Goal: Task Accomplishment & Management: Use online tool/utility

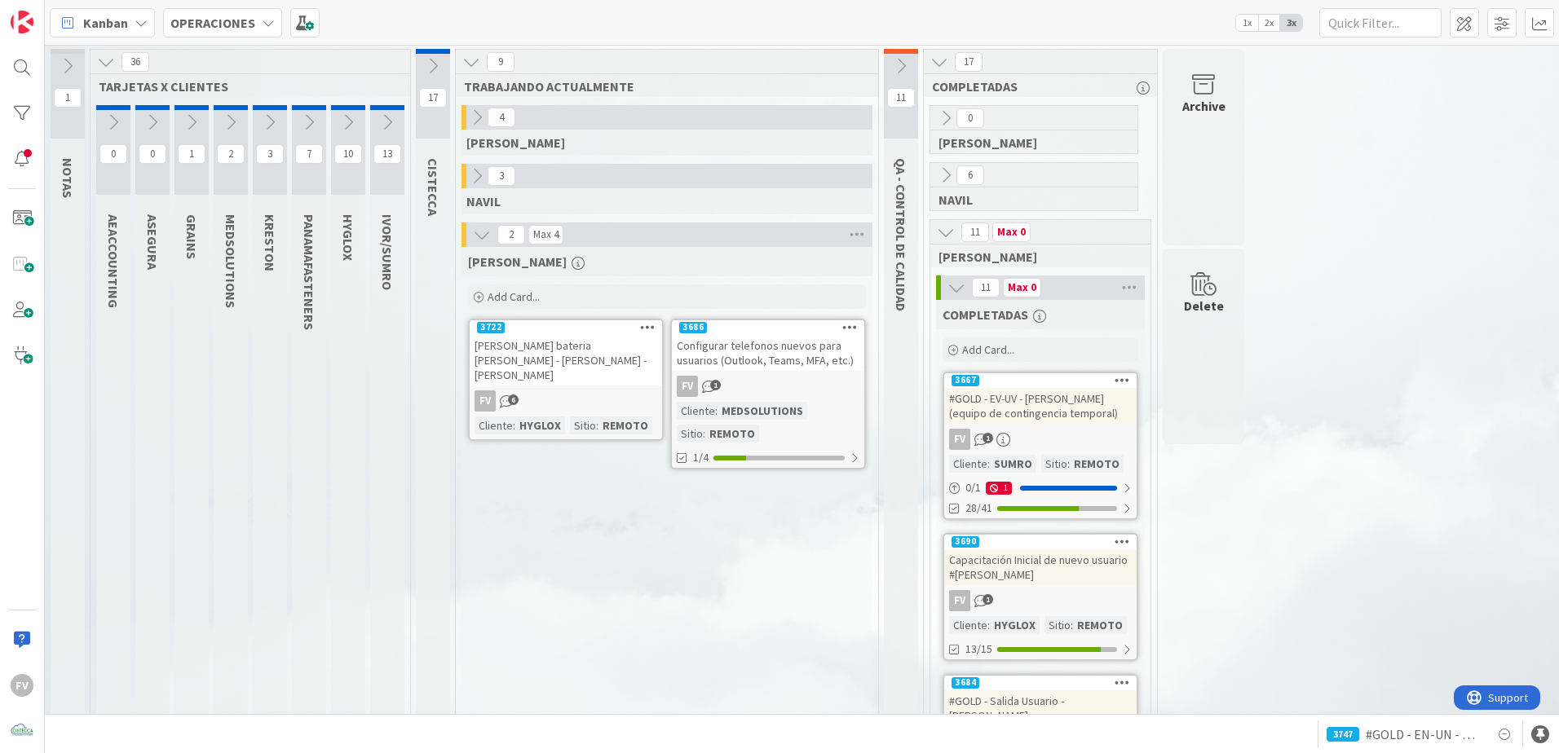
click at [263, 116] on icon at bounding box center [270, 122] width 18 height 18
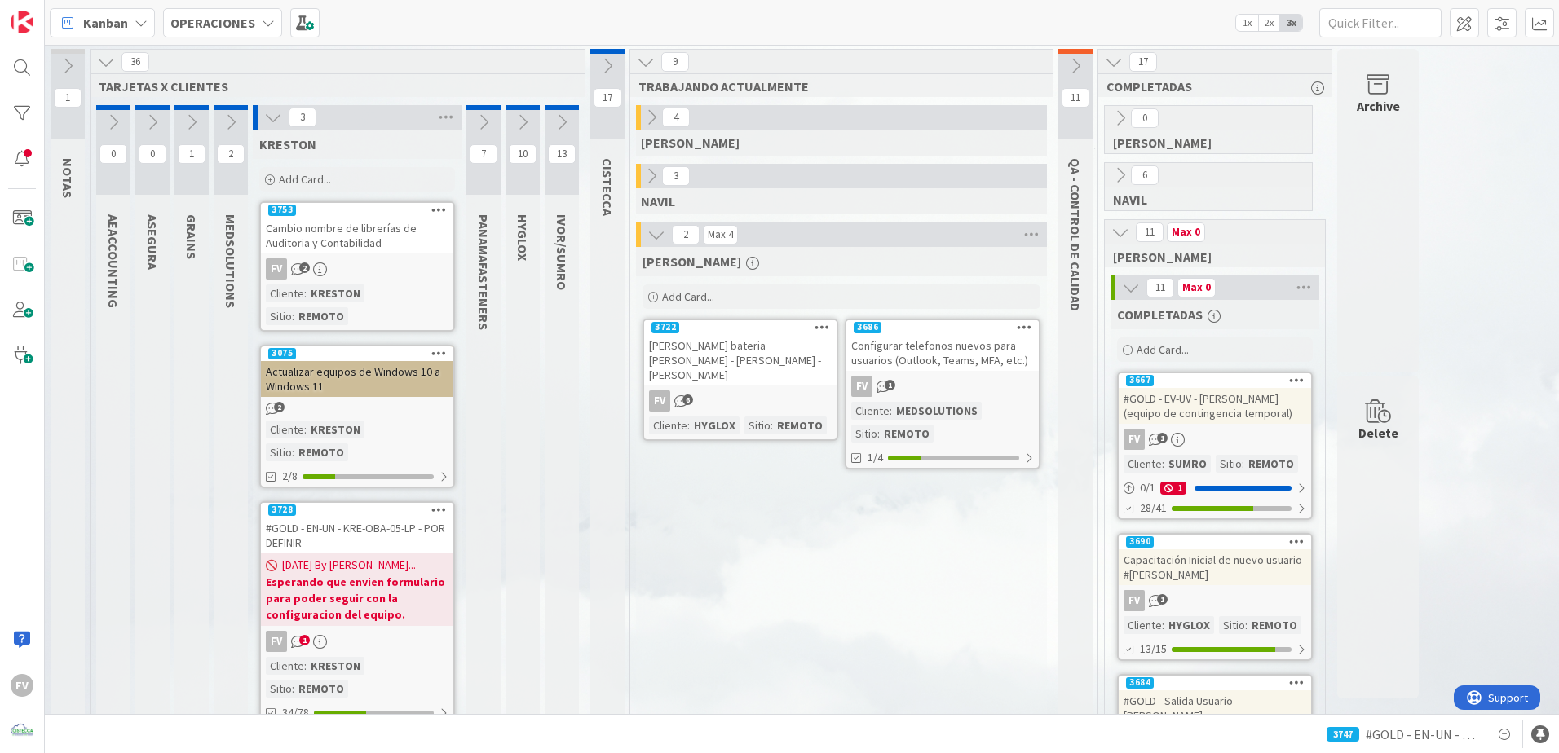
click at [274, 122] on icon at bounding box center [273, 117] width 18 height 18
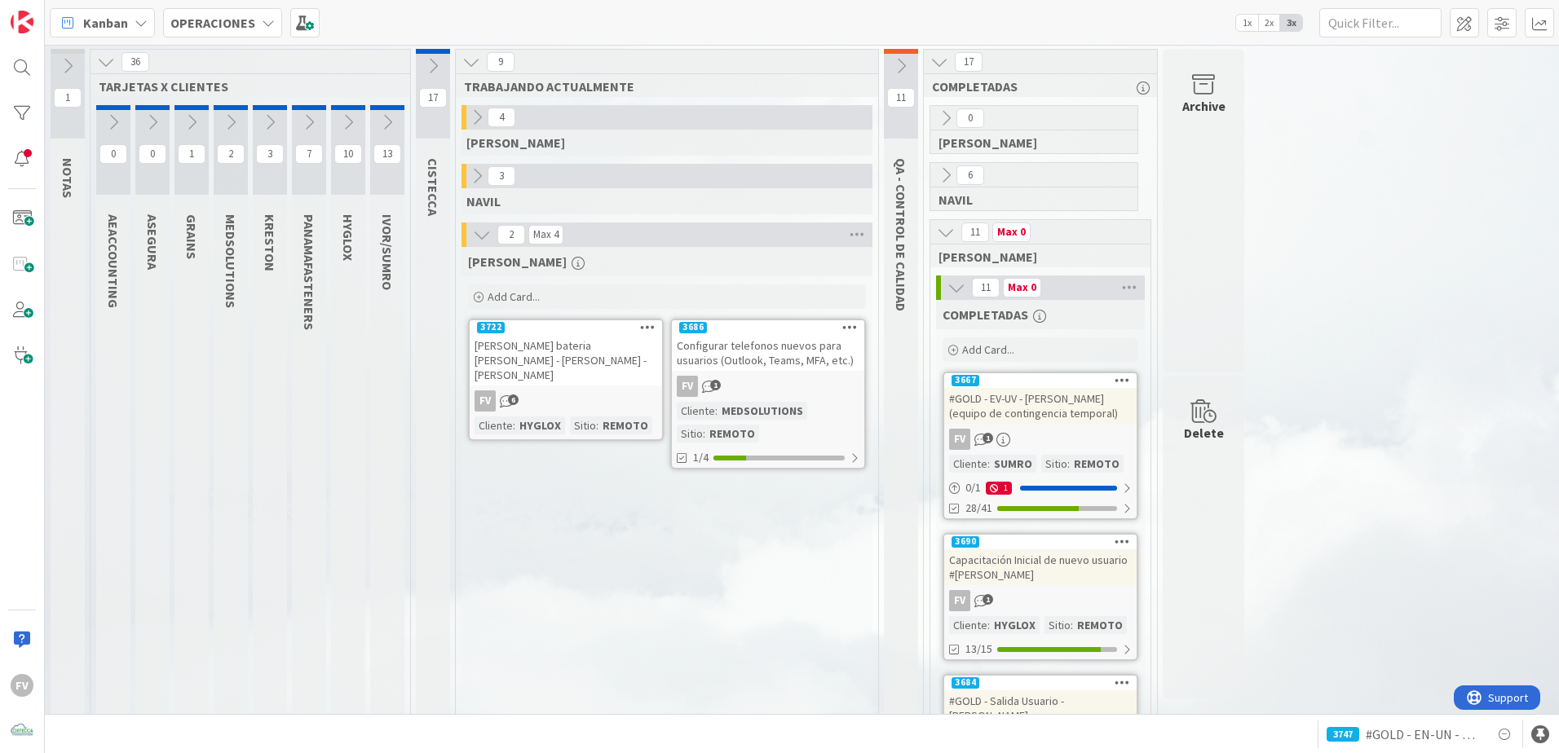
click at [268, 122] on icon at bounding box center [270, 122] width 18 height 18
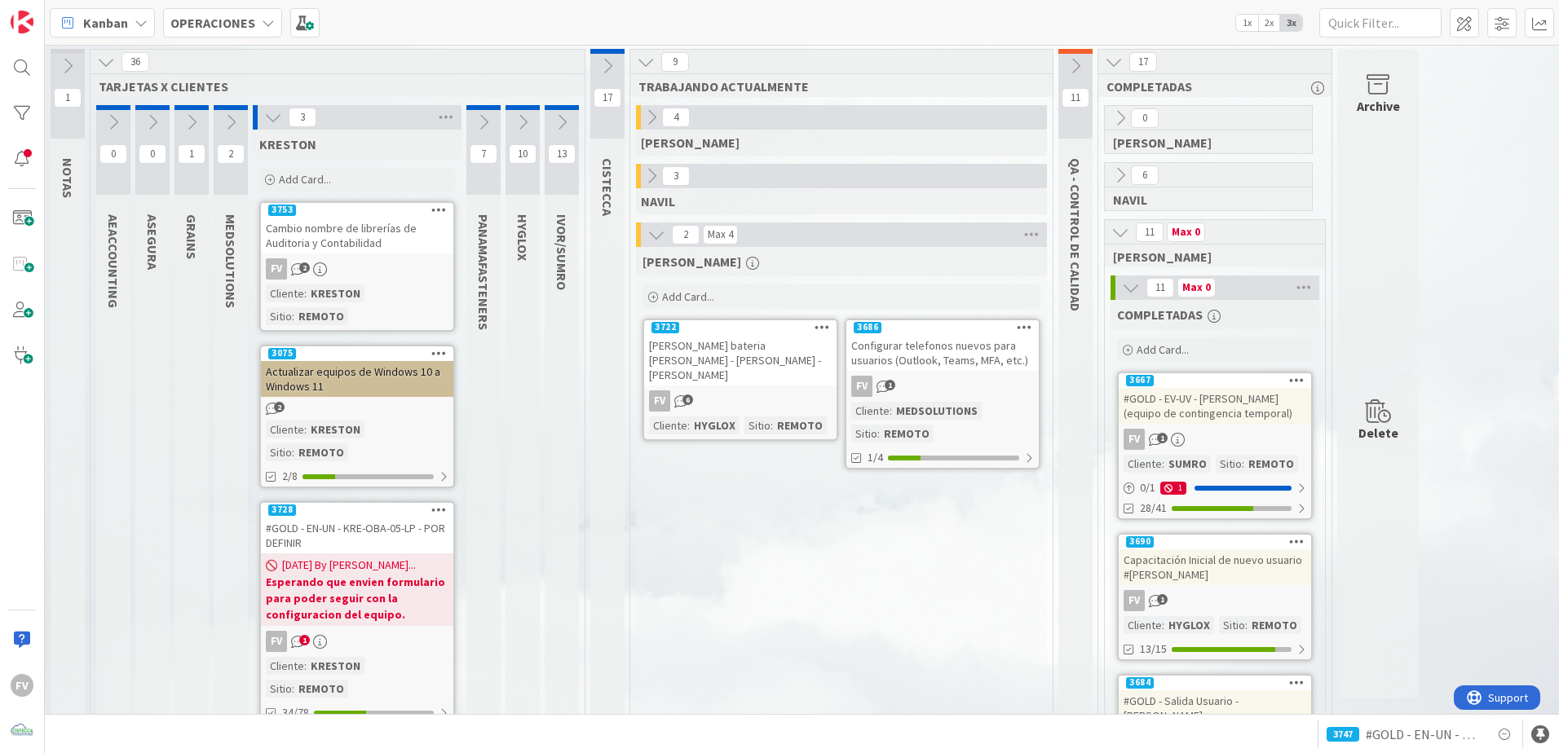
click at [268, 122] on icon at bounding box center [273, 117] width 18 height 18
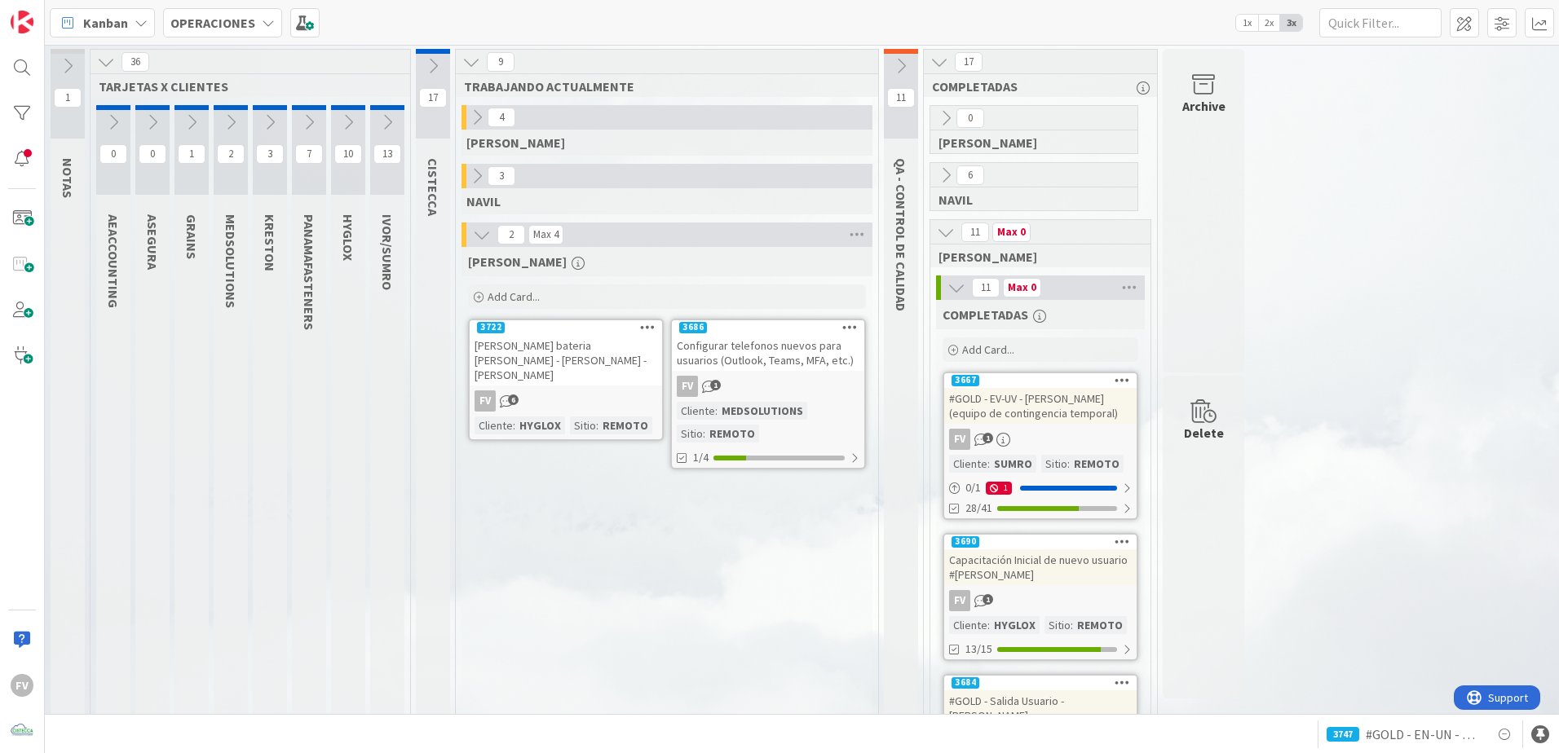
click at [225, 125] on icon at bounding box center [231, 122] width 18 height 18
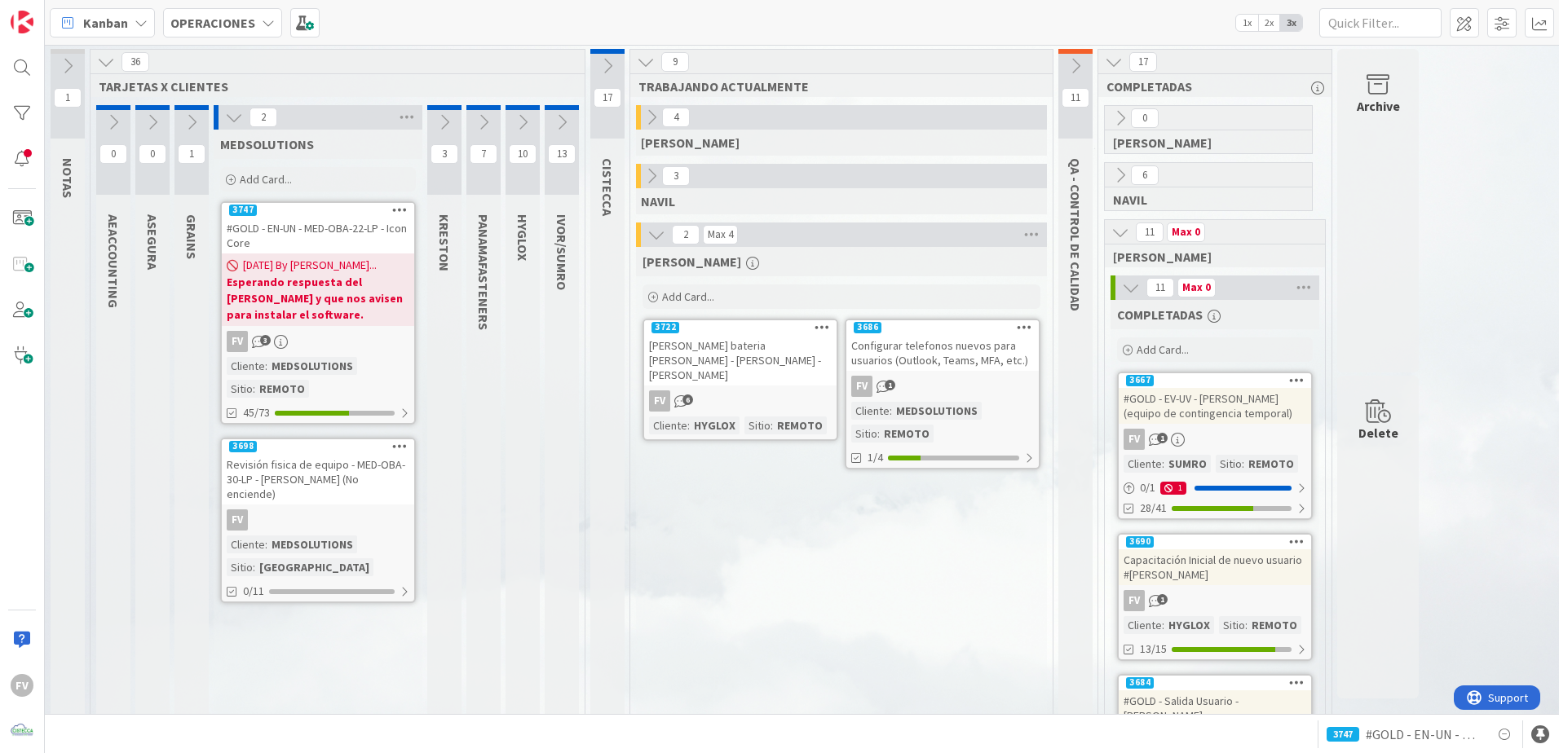
click at [234, 114] on icon at bounding box center [234, 117] width 18 height 18
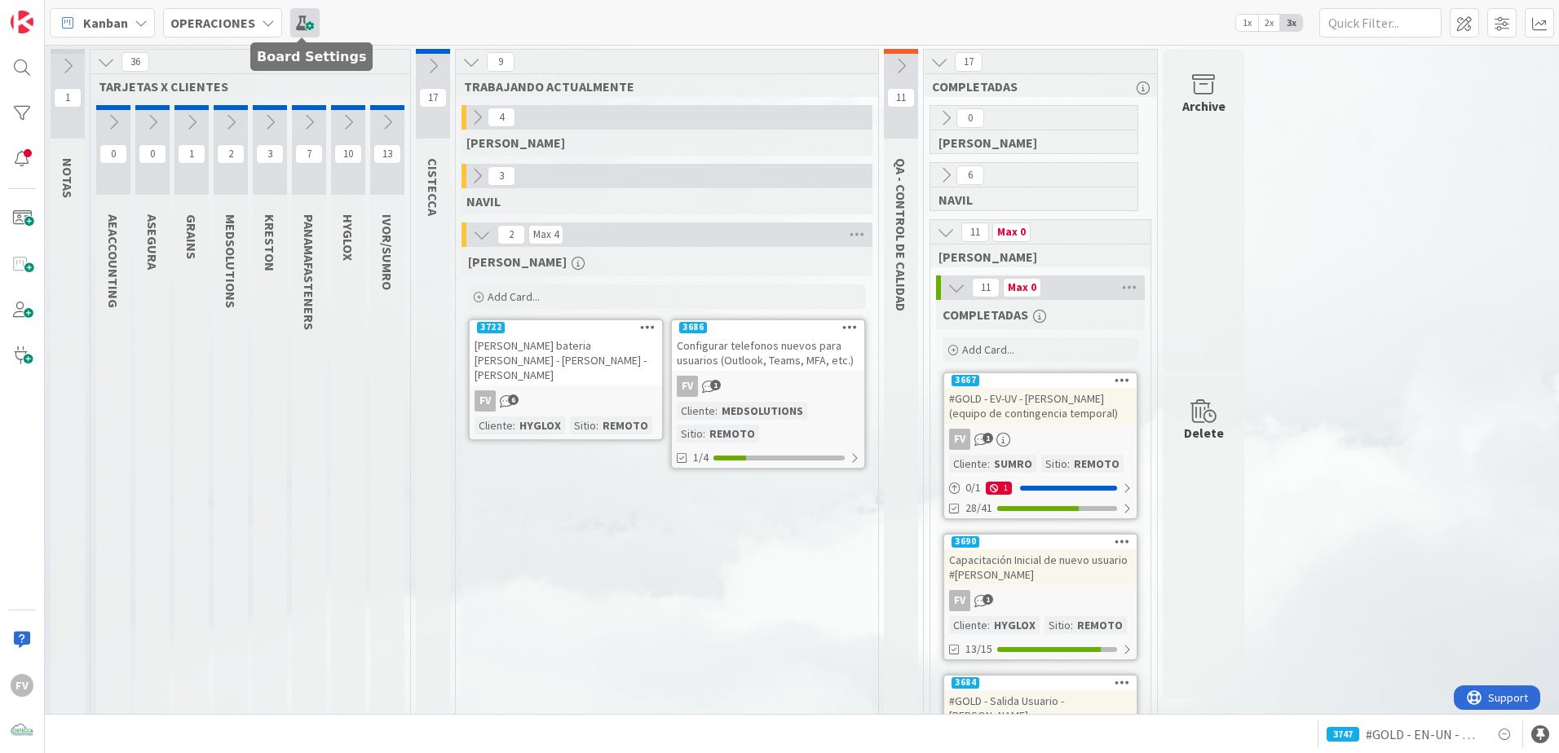
click at [296, 38] on span at bounding box center [304, 22] width 29 height 29
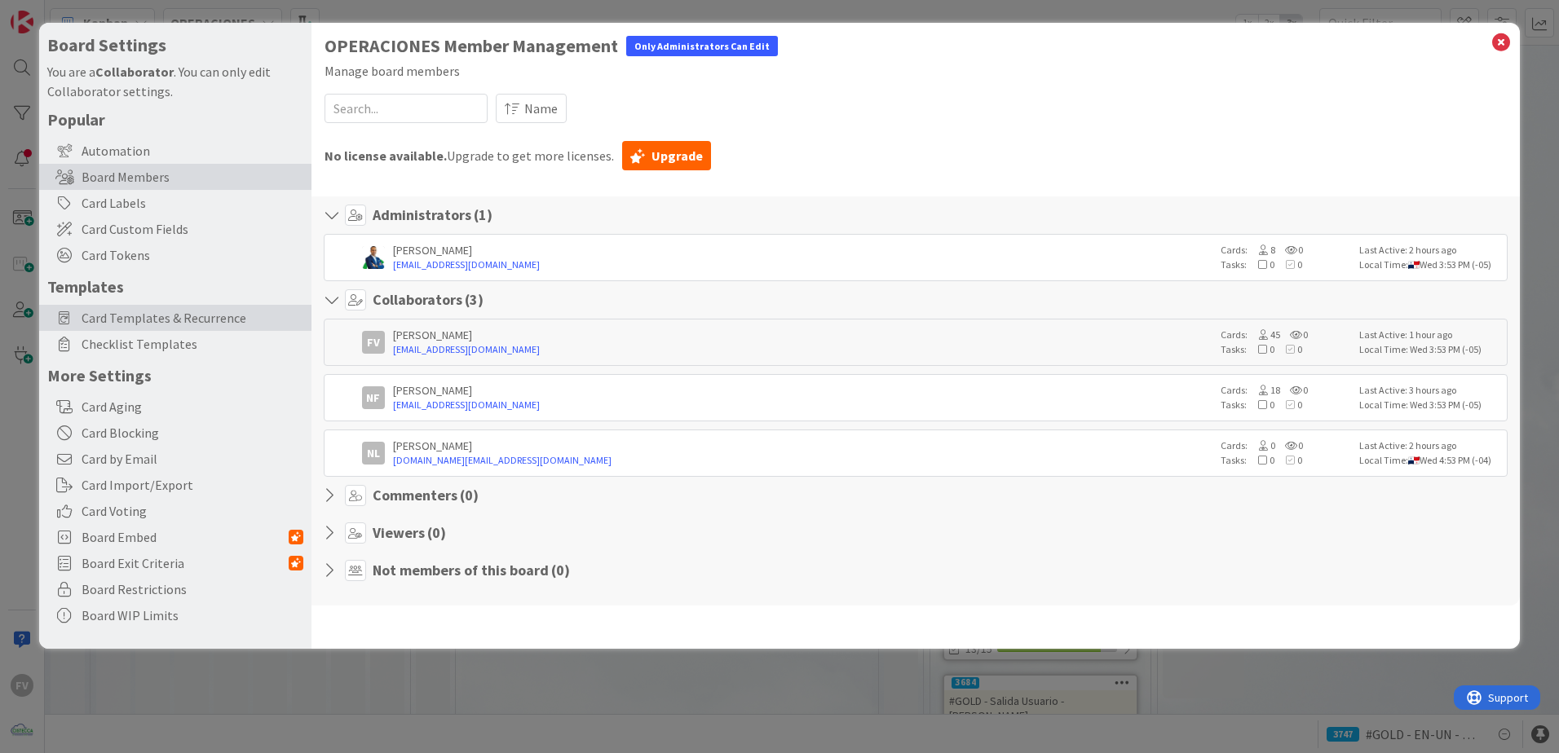
click at [169, 320] on span "Card Templates & Recurrence" at bounding box center [193, 318] width 222 height 20
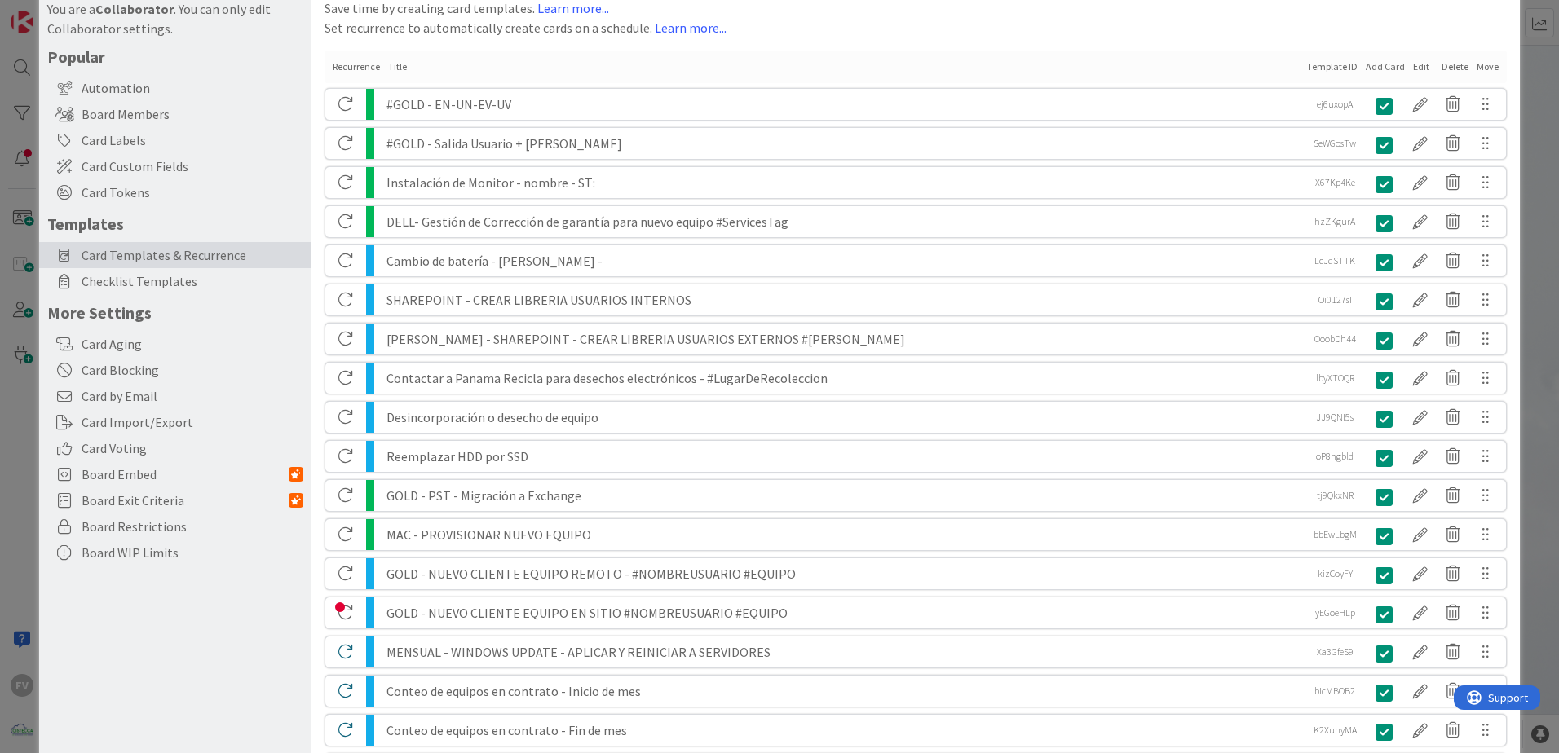
scroll to position [60, 0]
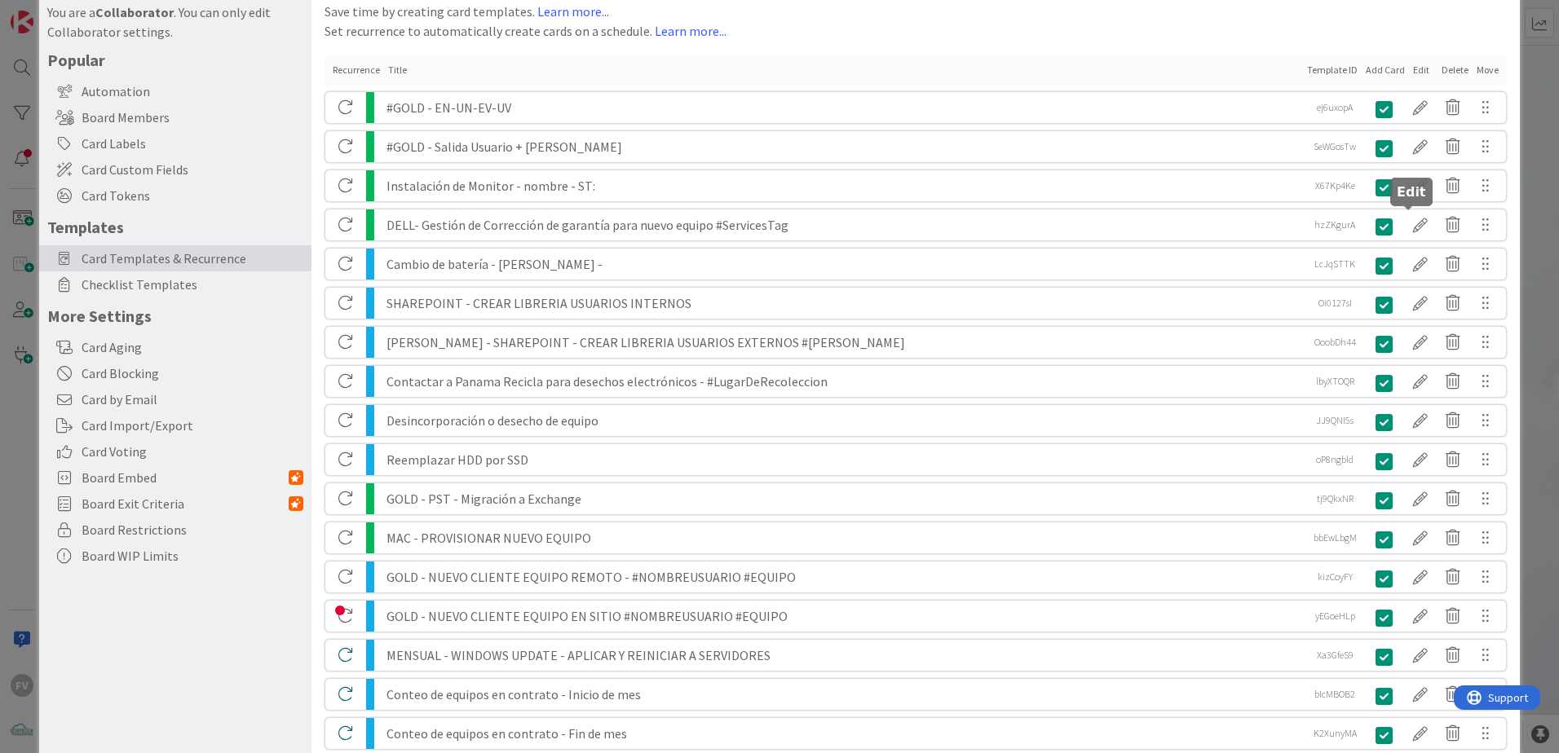
click at [1107, 219] on div at bounding box center [1420, 225] width 33 height 28
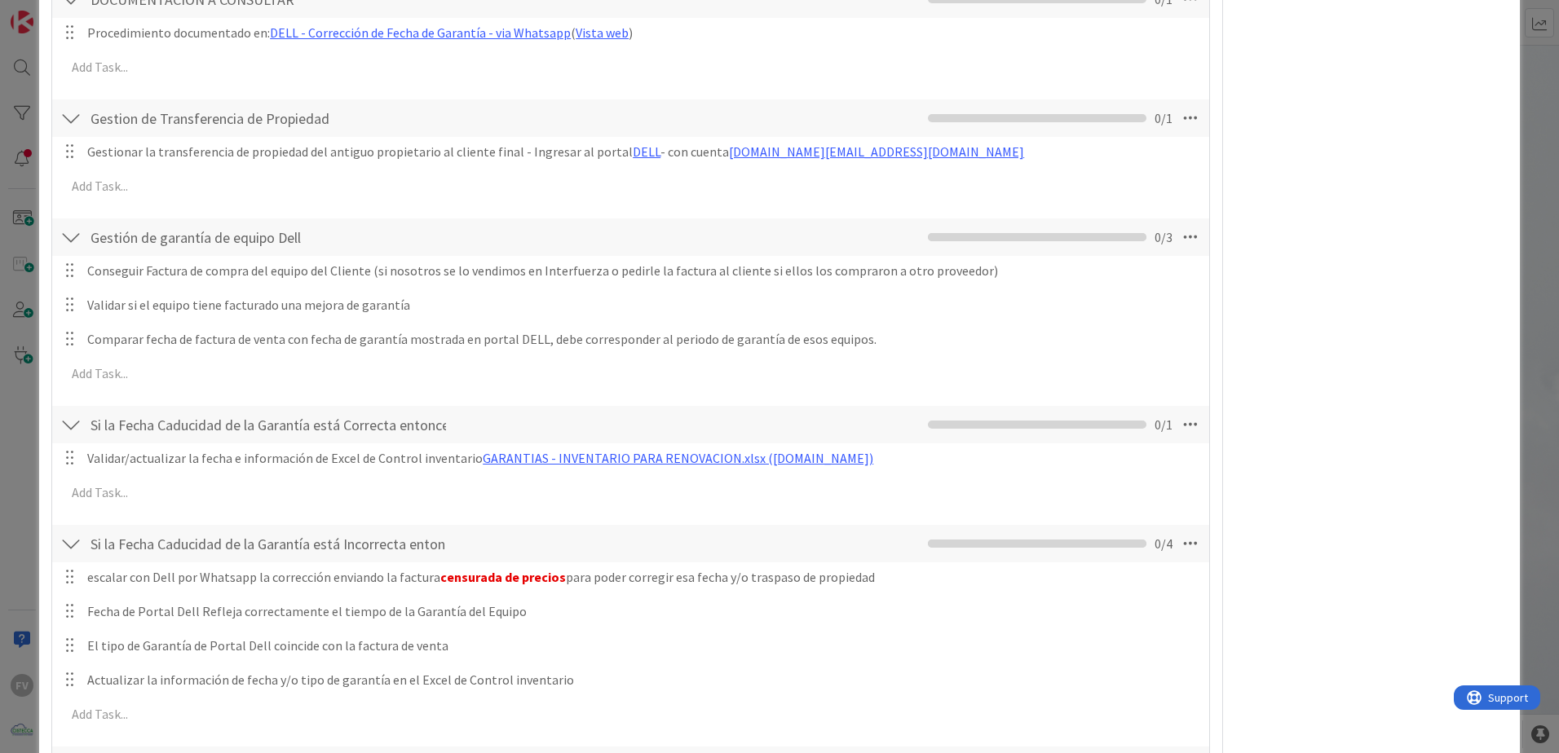
scroll to position [489, 0]
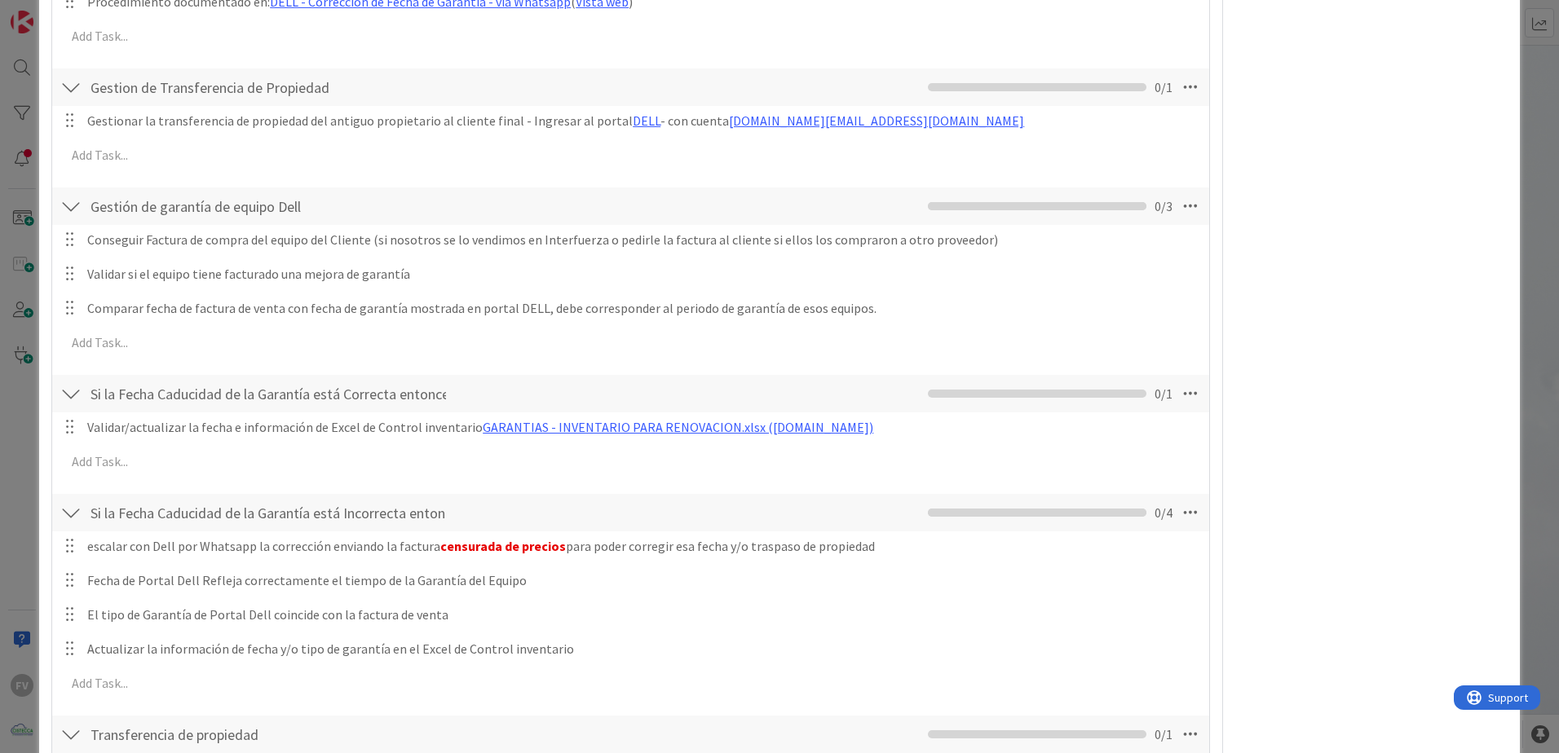
click at [1107, 177] on div "This is a Card Template NOTAS Position Top Bottom Return to Board Settings Titl…" at bounding box center [779, 376] width 1559 height 753
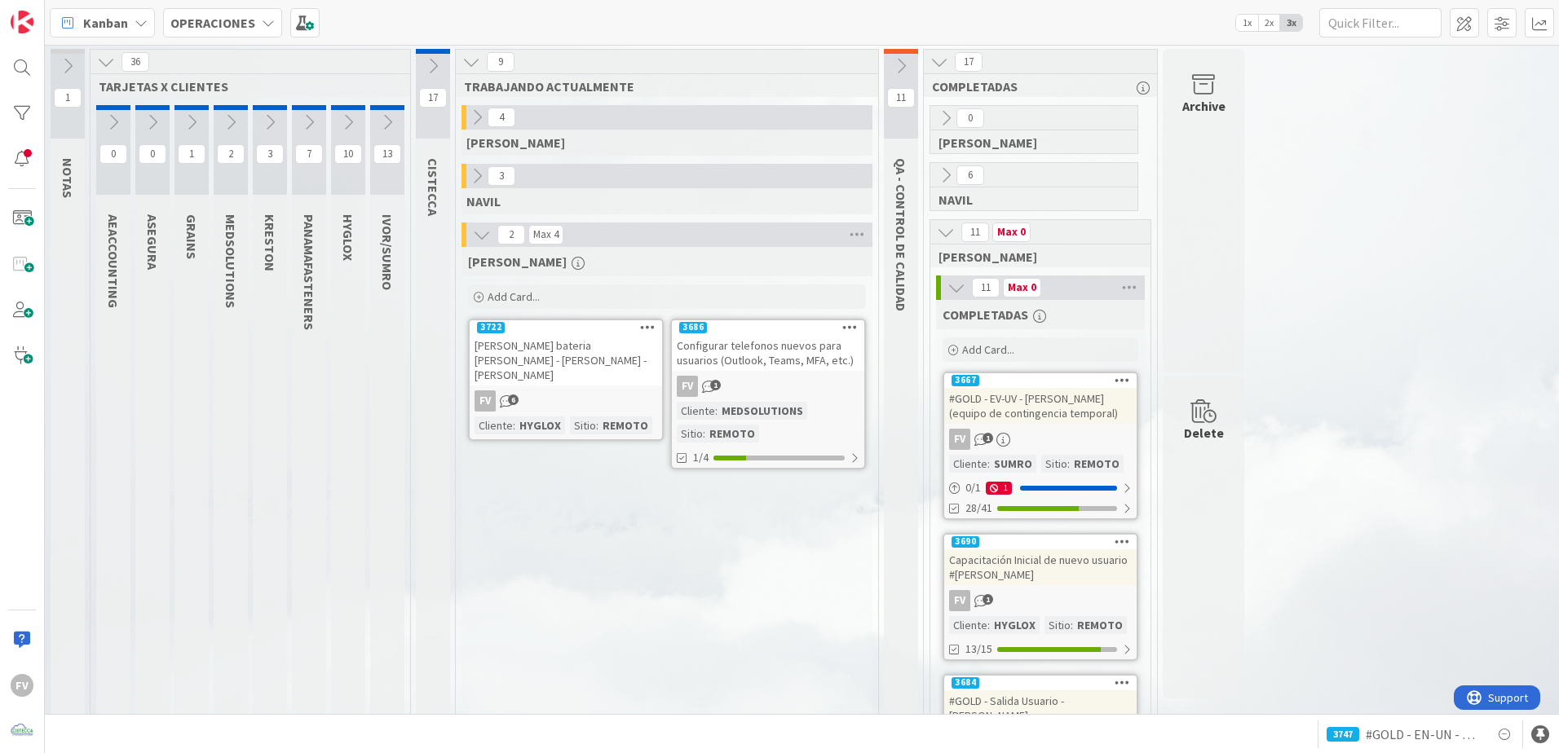
click at [108, 55] on icon at bounding box center [106, 62] width 18 height 18
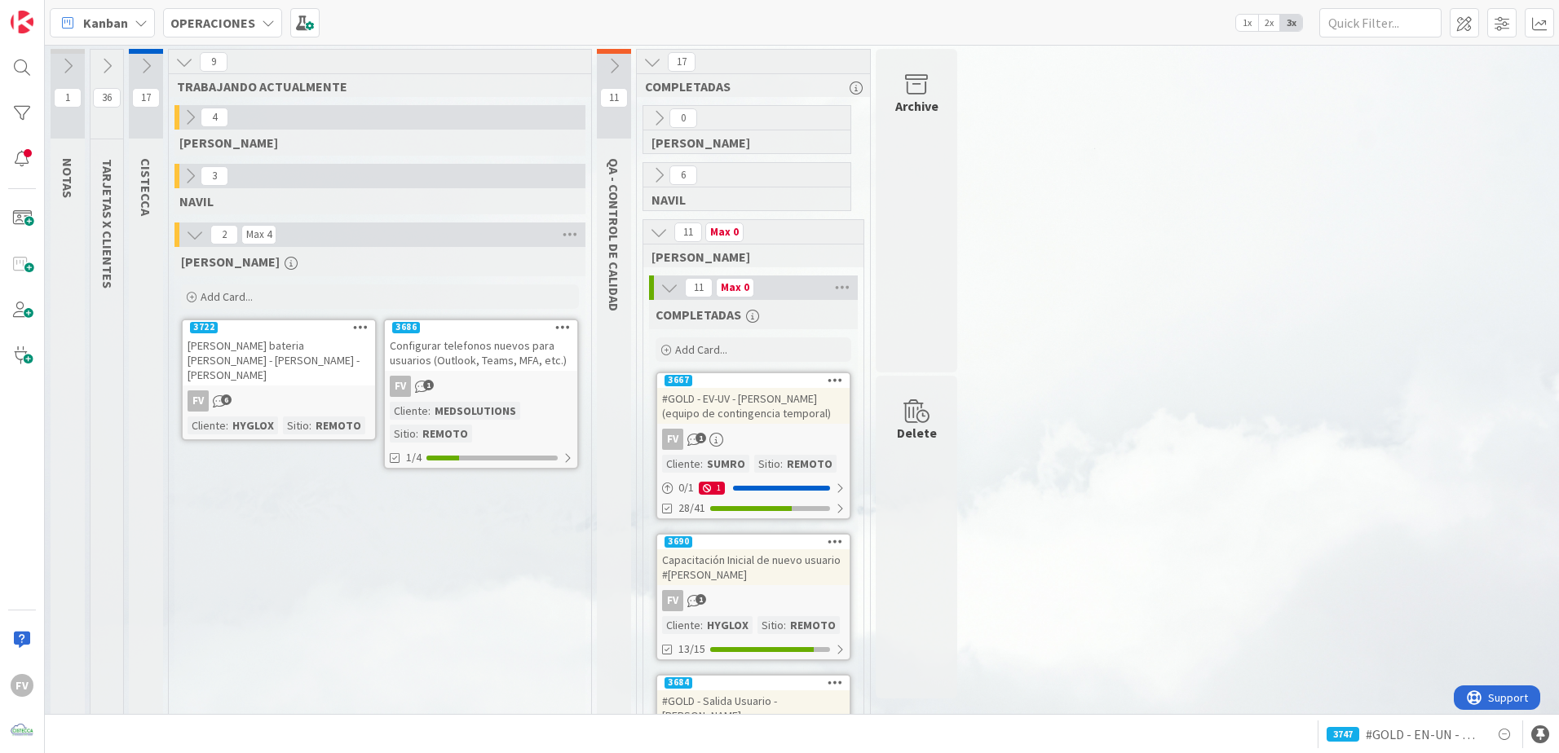
click at [96, 67] on button at bounding box center [107, 66] width 33 height 24
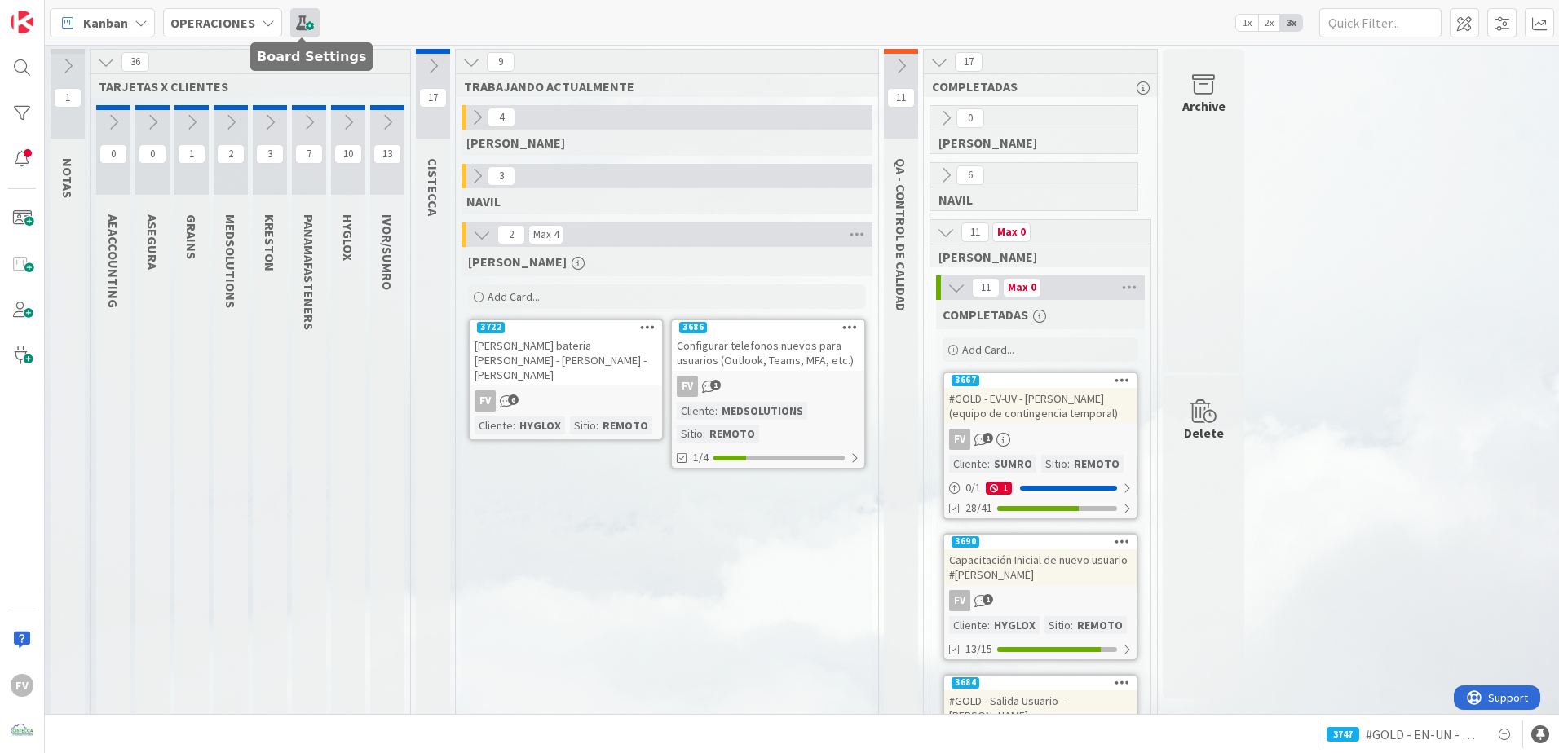
click at [308, 26] on span at bounding box center [304, 22] width 29 height 29
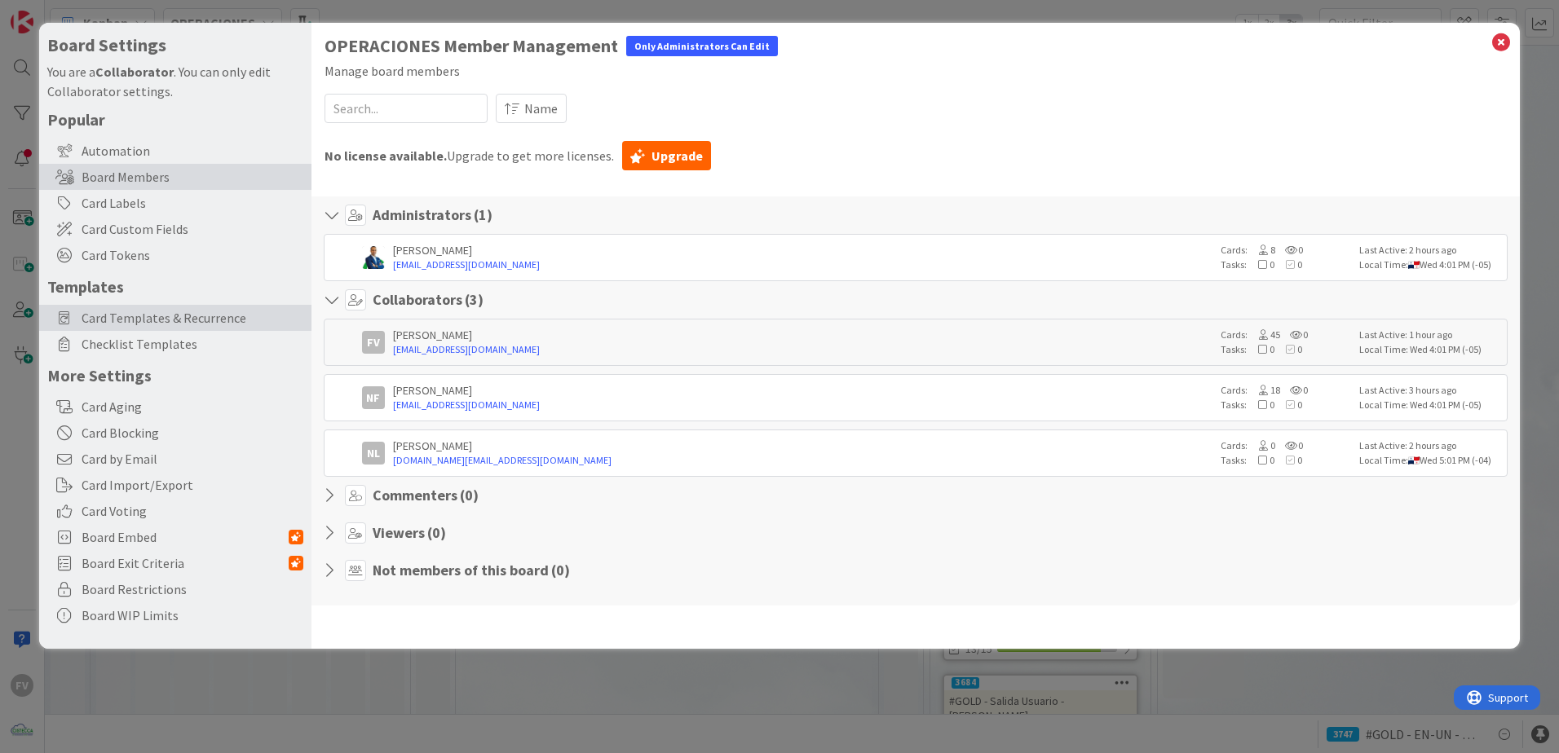
click at [205, 317] on span "Card Templates & Recurrence" at bounding box center [193, 318] width 222 height 20
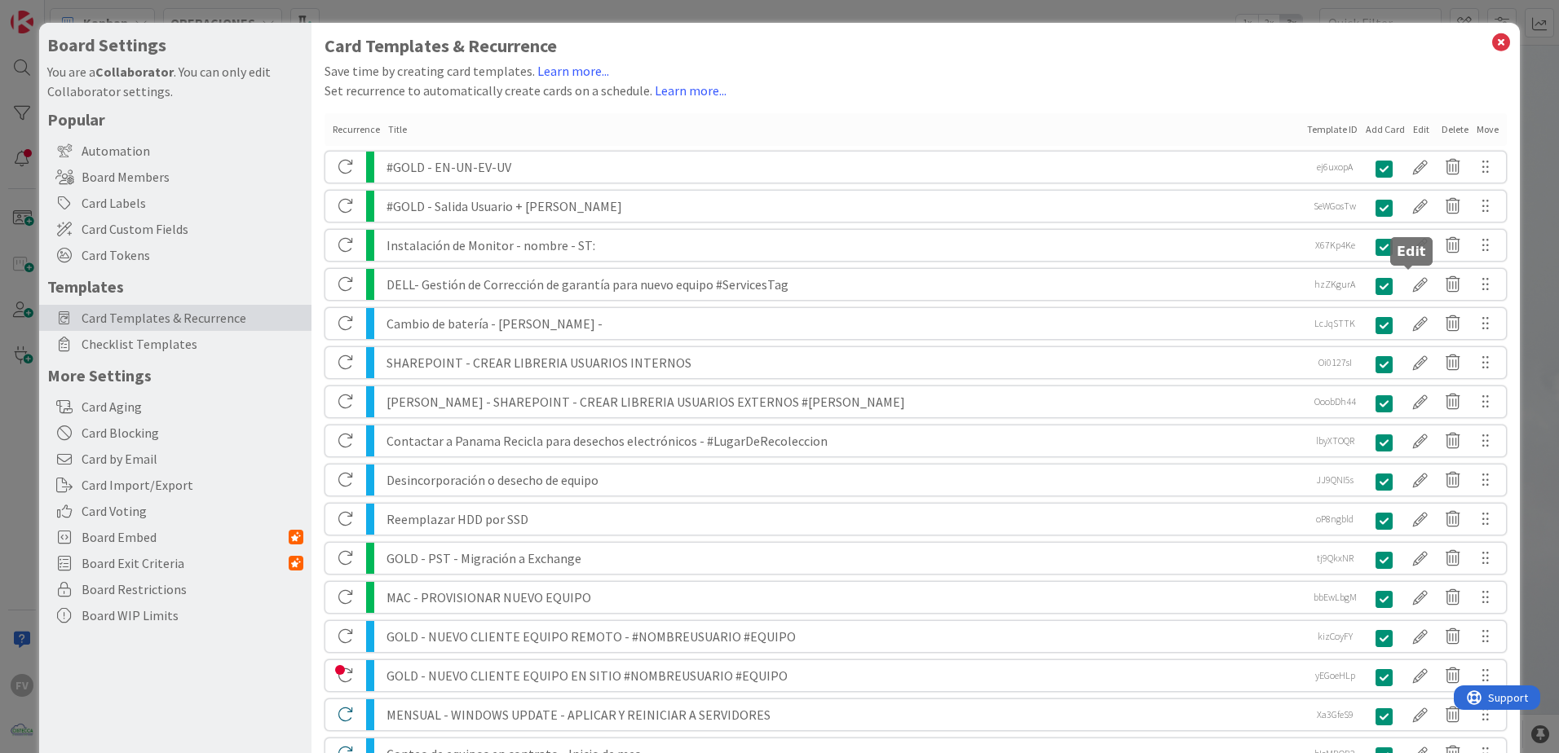
click at [1107, 294] on div at bounding box center [1420, 285] width 33 height 28
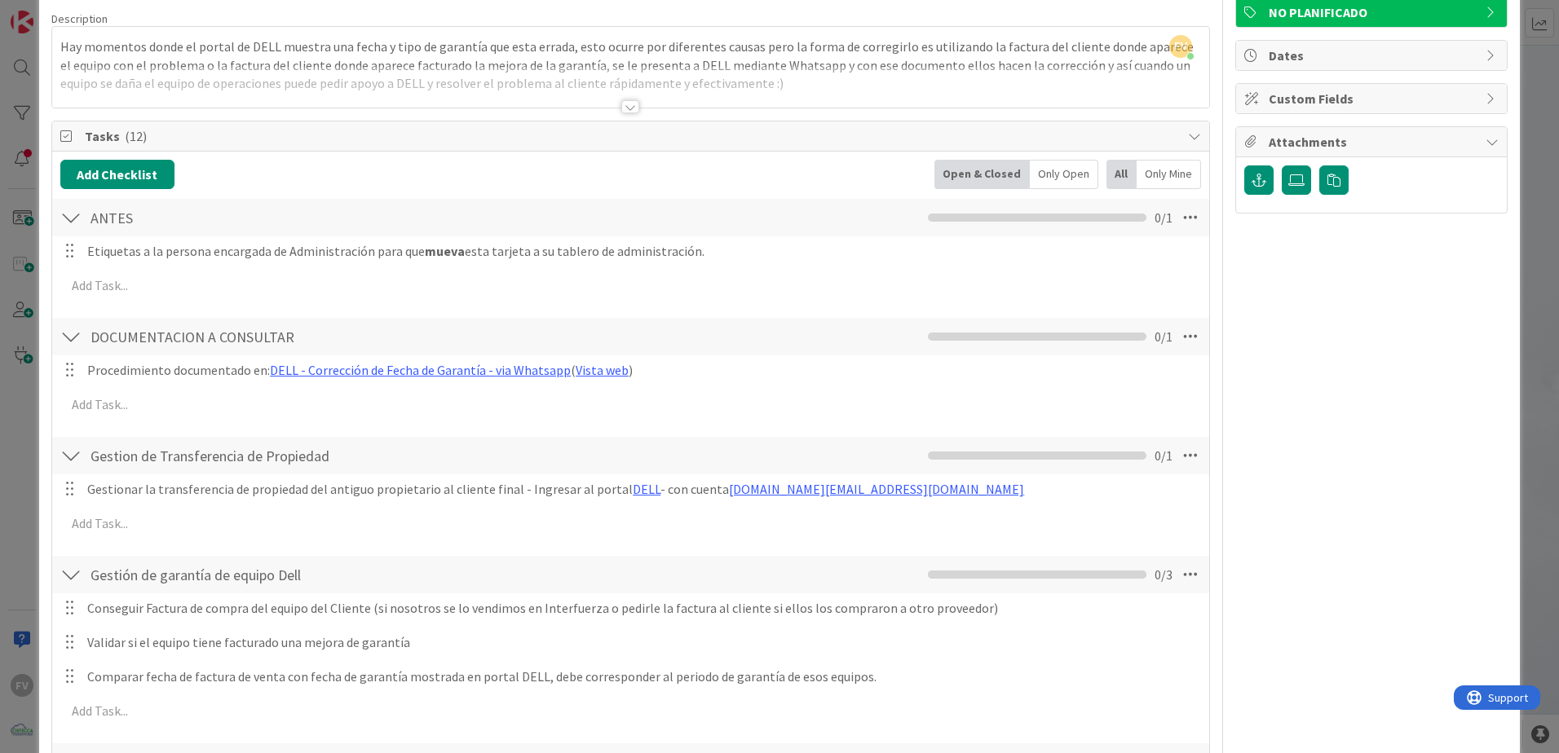
scroll to position [0, 0]
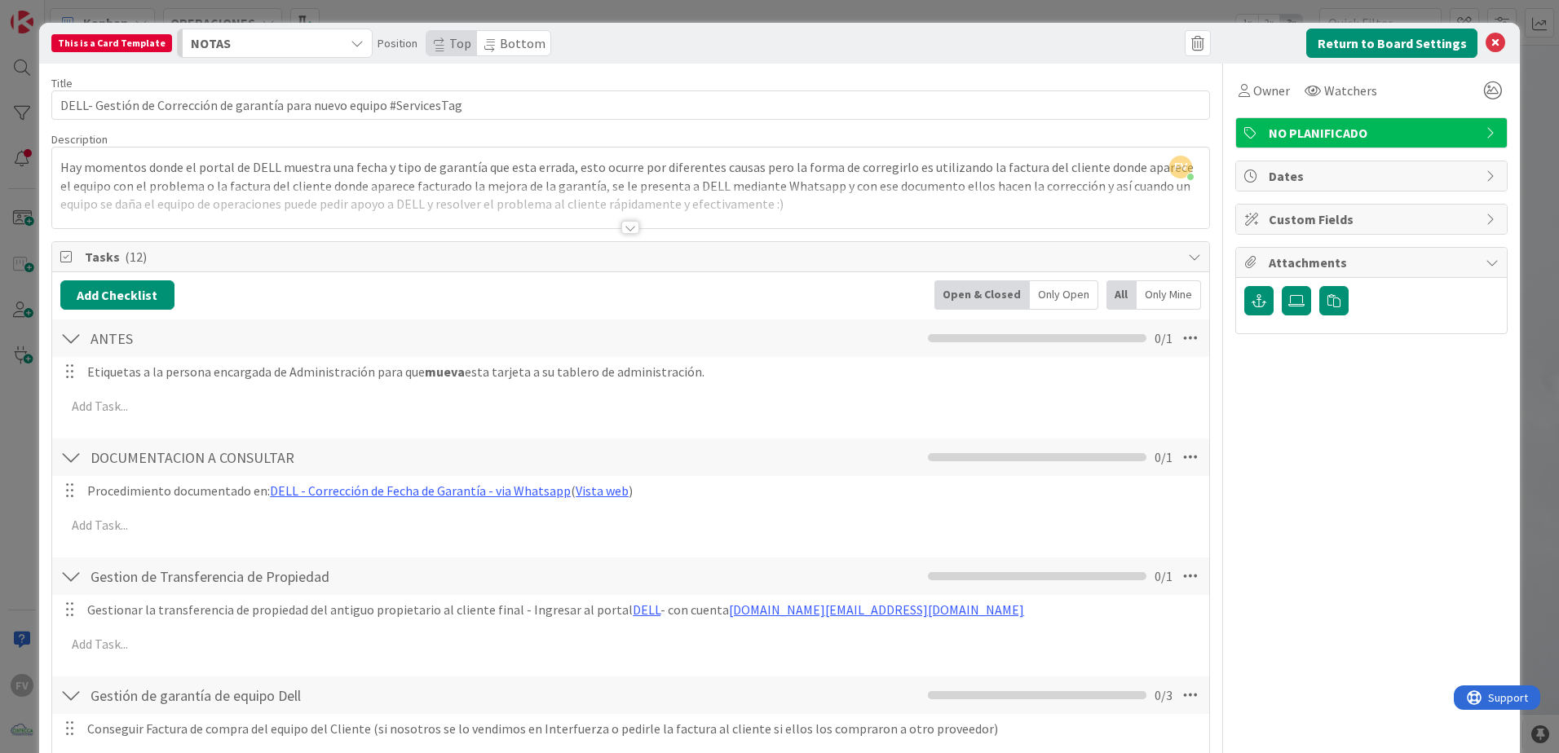
click at [1107, 498] on div "Owner Watchers NO PLANIFICADO Dates Custom Fields Attachments" at bounding box center [1371, 737] width 272 height 1346
click at [1107, 218] on span "Custom Fields" at bounding box center [1373, 220] width 209 height 20
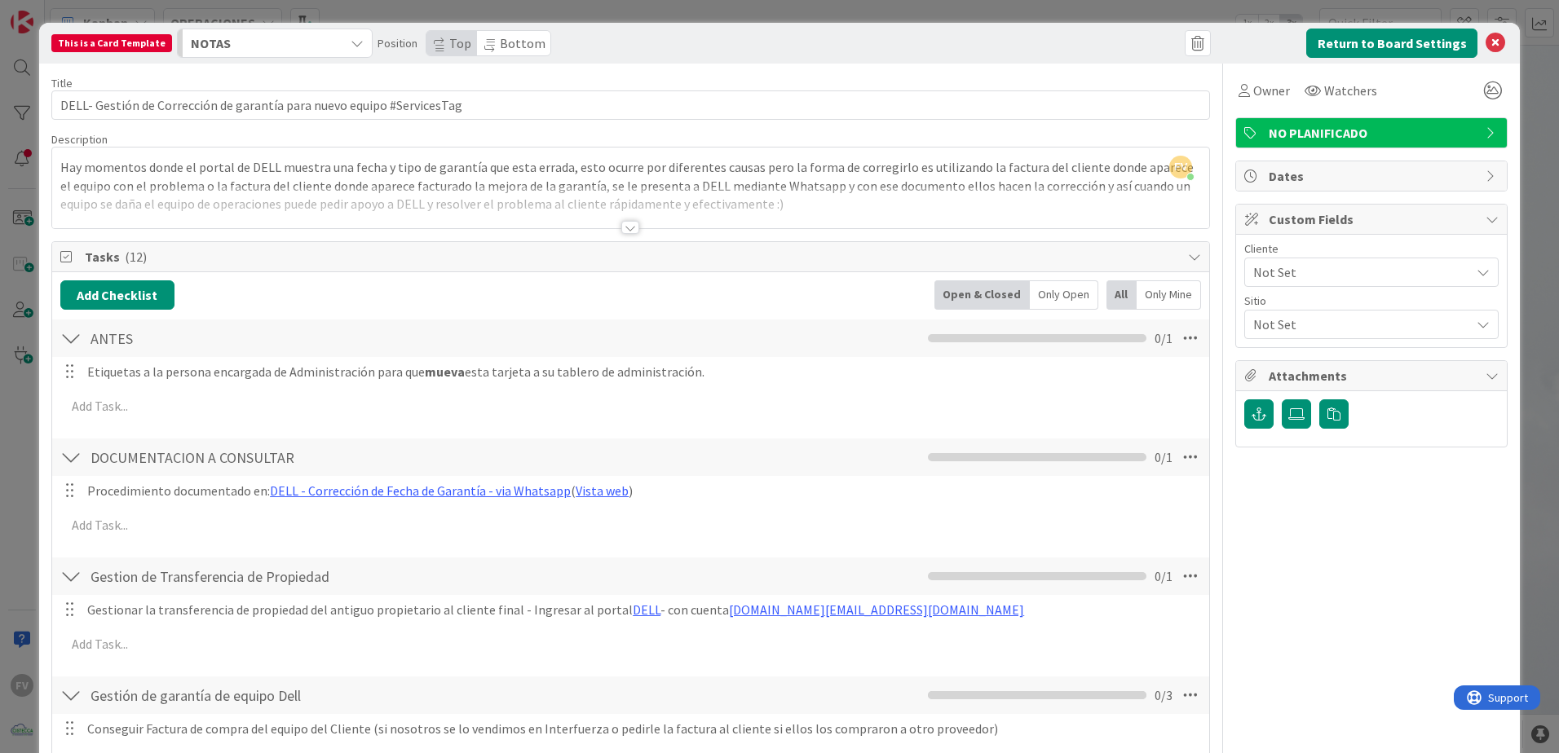
click at [1107, 218] on span "Custom Fields" at bounding box center [1373, 220] width 209 height 20
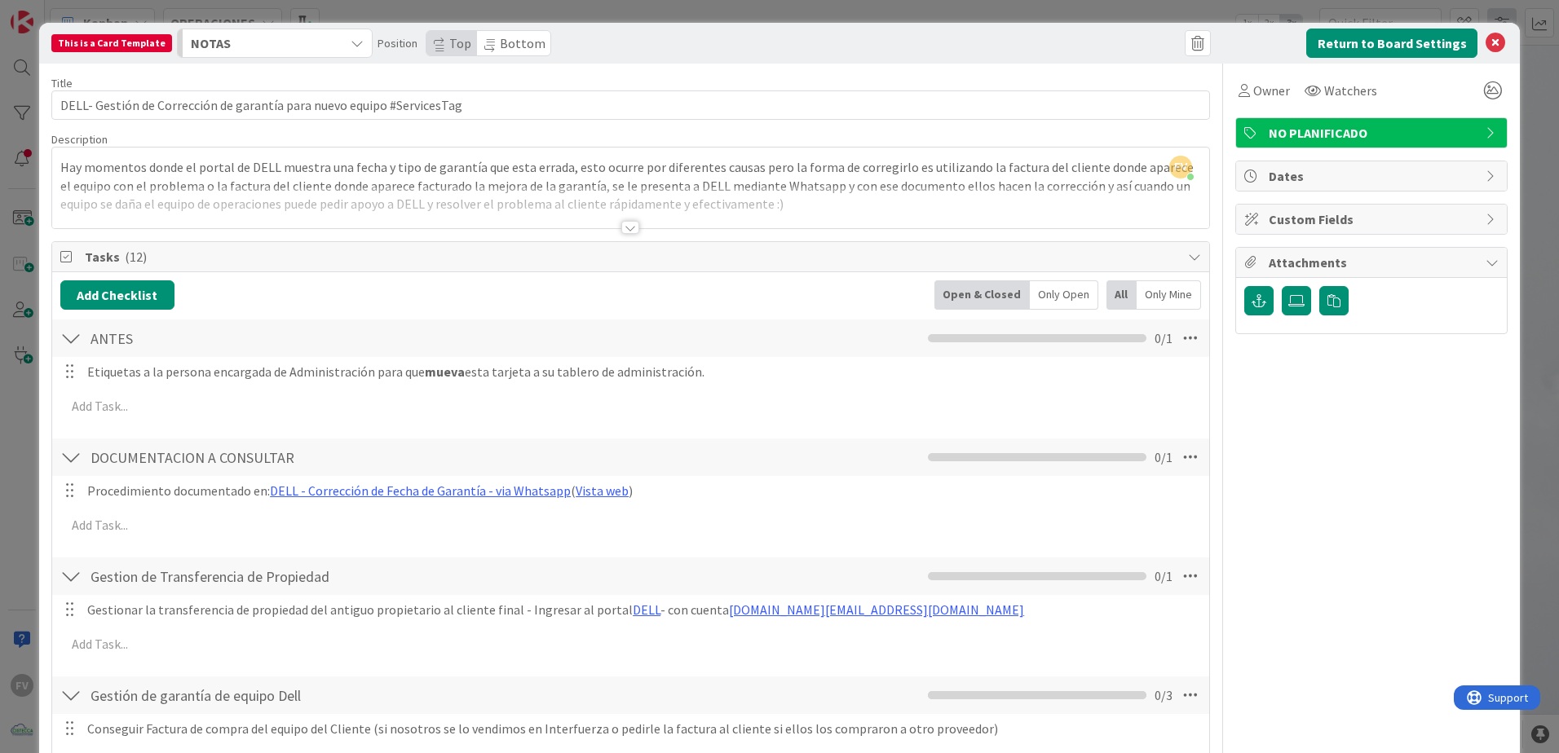
click at [1107, 29] on div "This is a Card Template NOTAS Position Top Bottom Return to Board Settings Titl…" at bounding box center [779, 376] width 1559 height 753
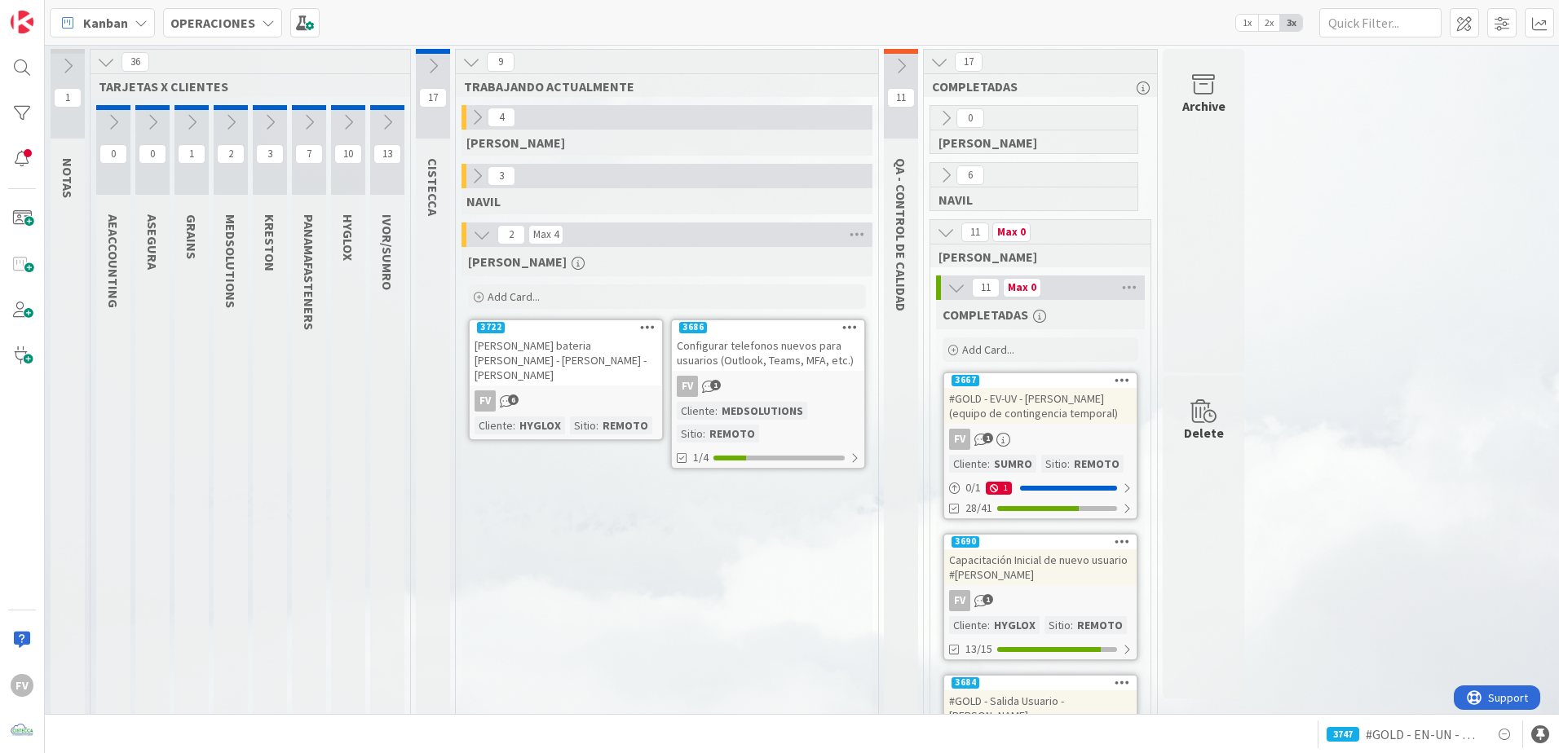
click at [233, 124] on icon at bounding box center [231, 122] width 18 height 18
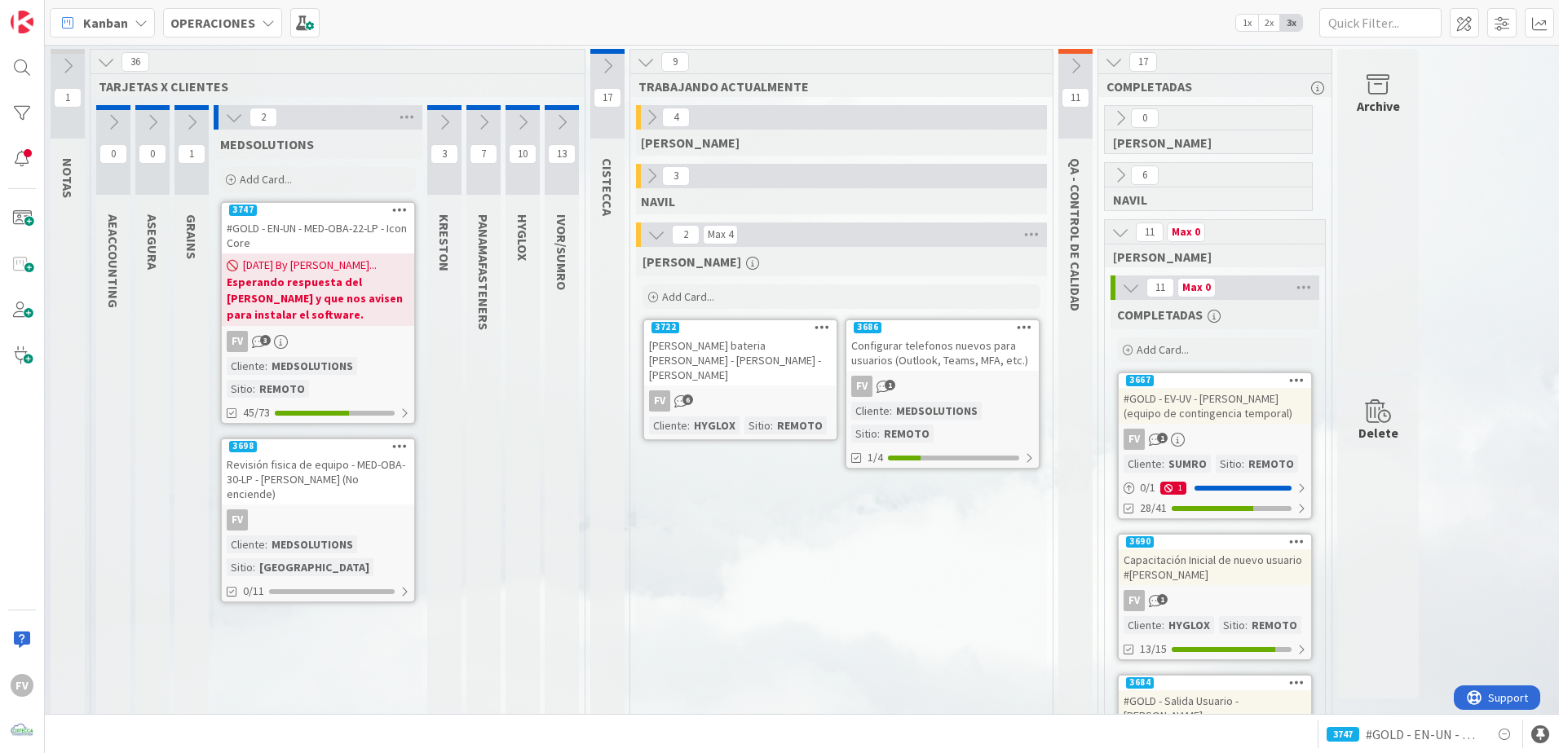
click at [236, 126] on button at bounding box center [233, 117] width 21 height 21
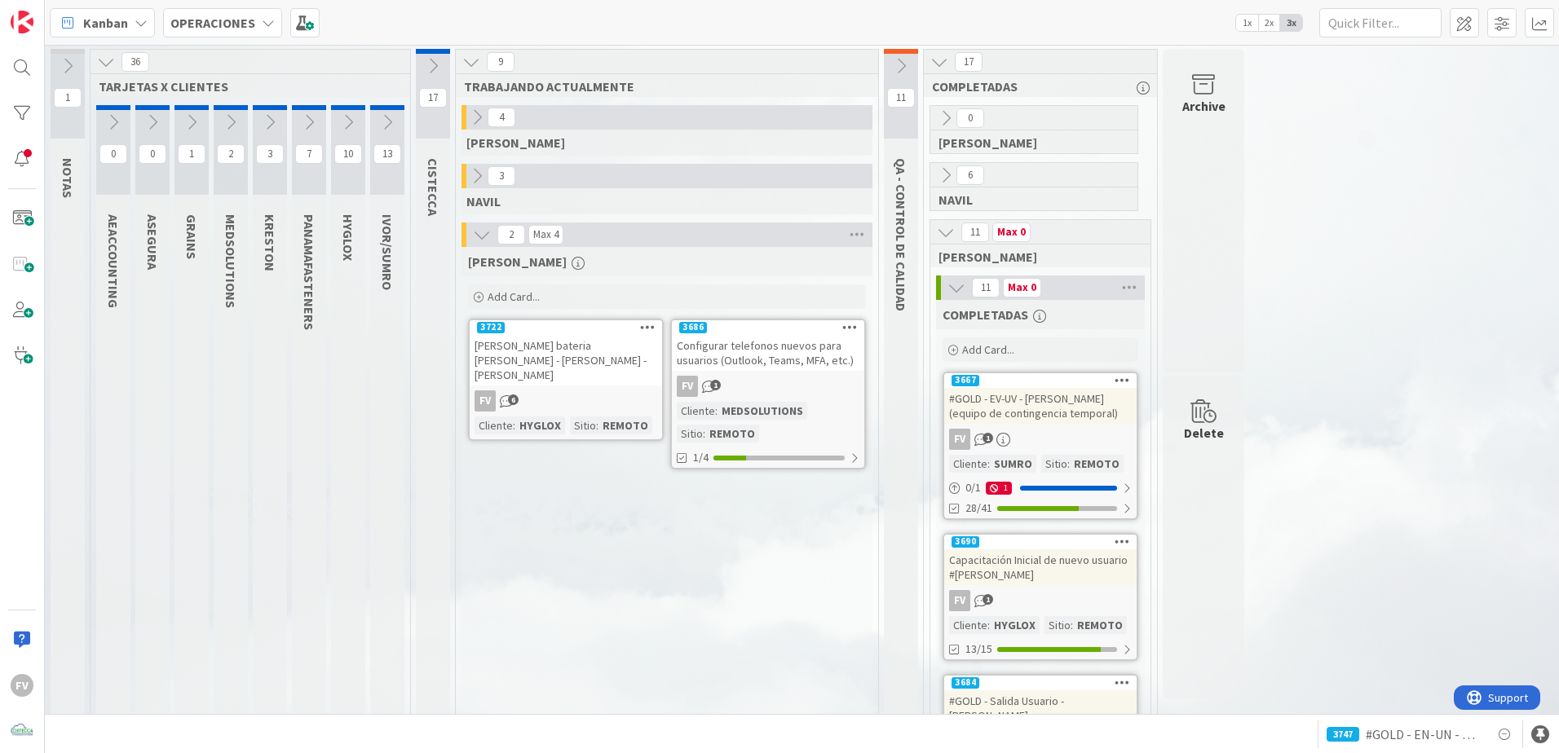
click at [821, 376] on div "FV 1" at bounding box center [768, 386] width 192 height 21
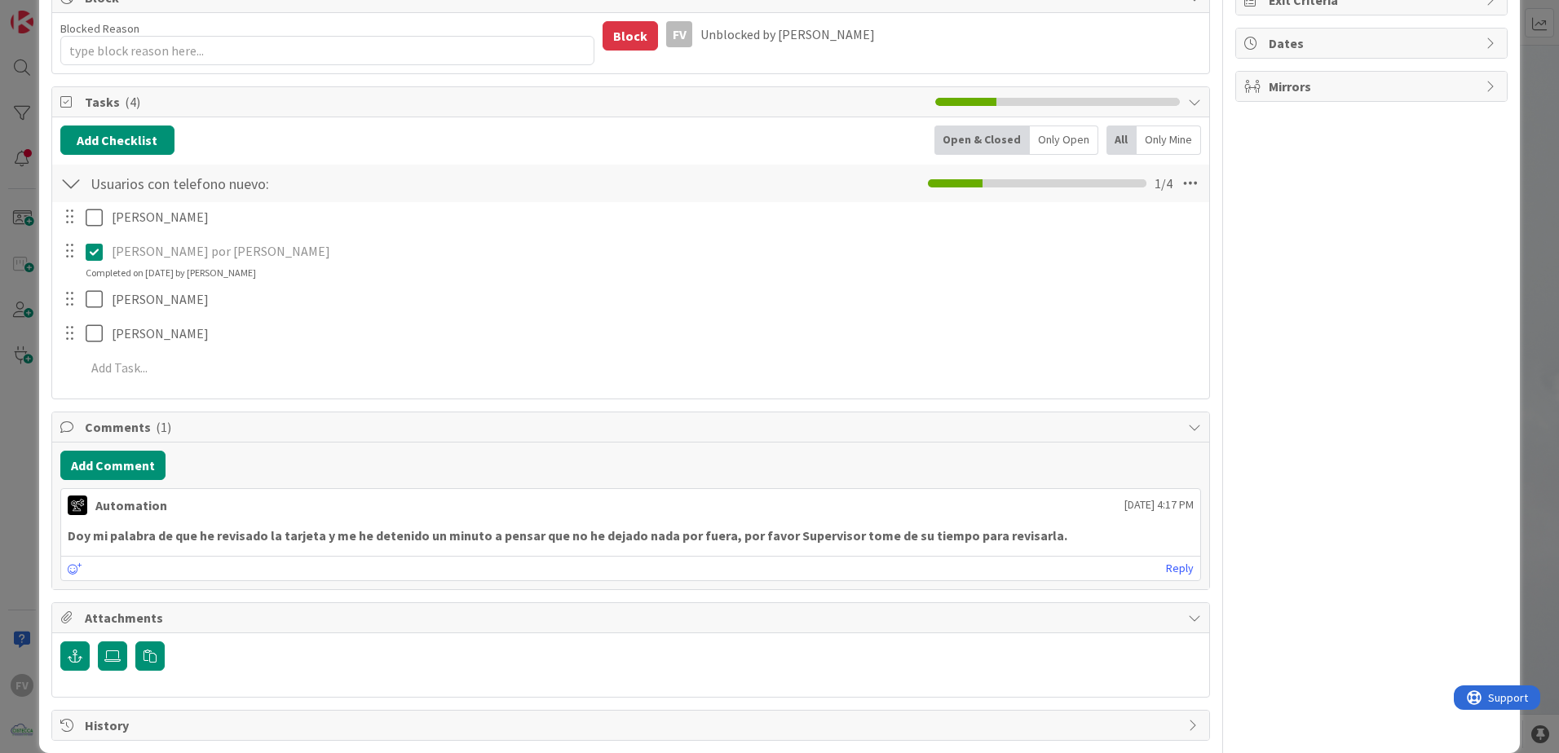
scroll to position [285, 0]
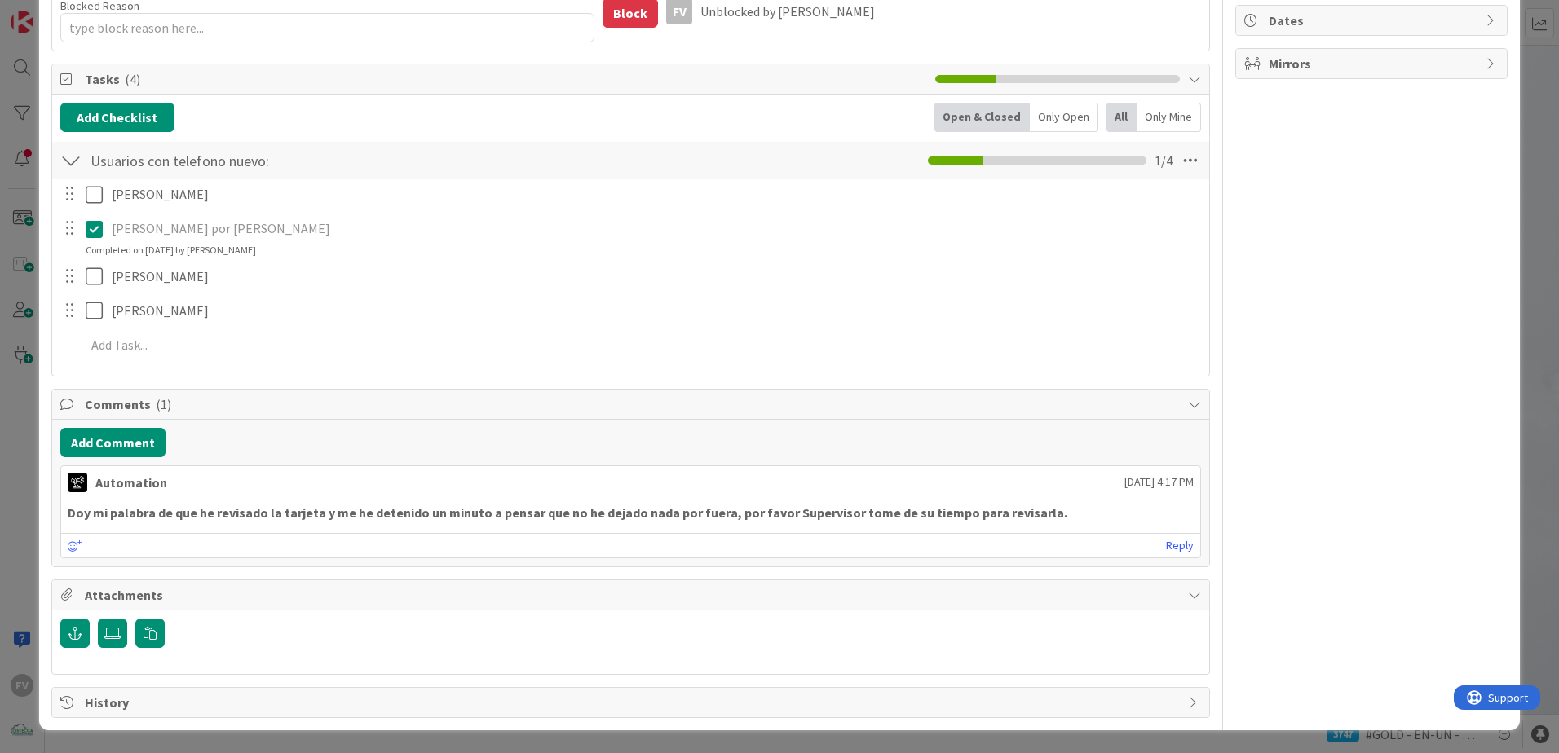
click at [173, 498] on span "History" at bounding box center [632, 703] width 1095 height 20
type textarea "x"
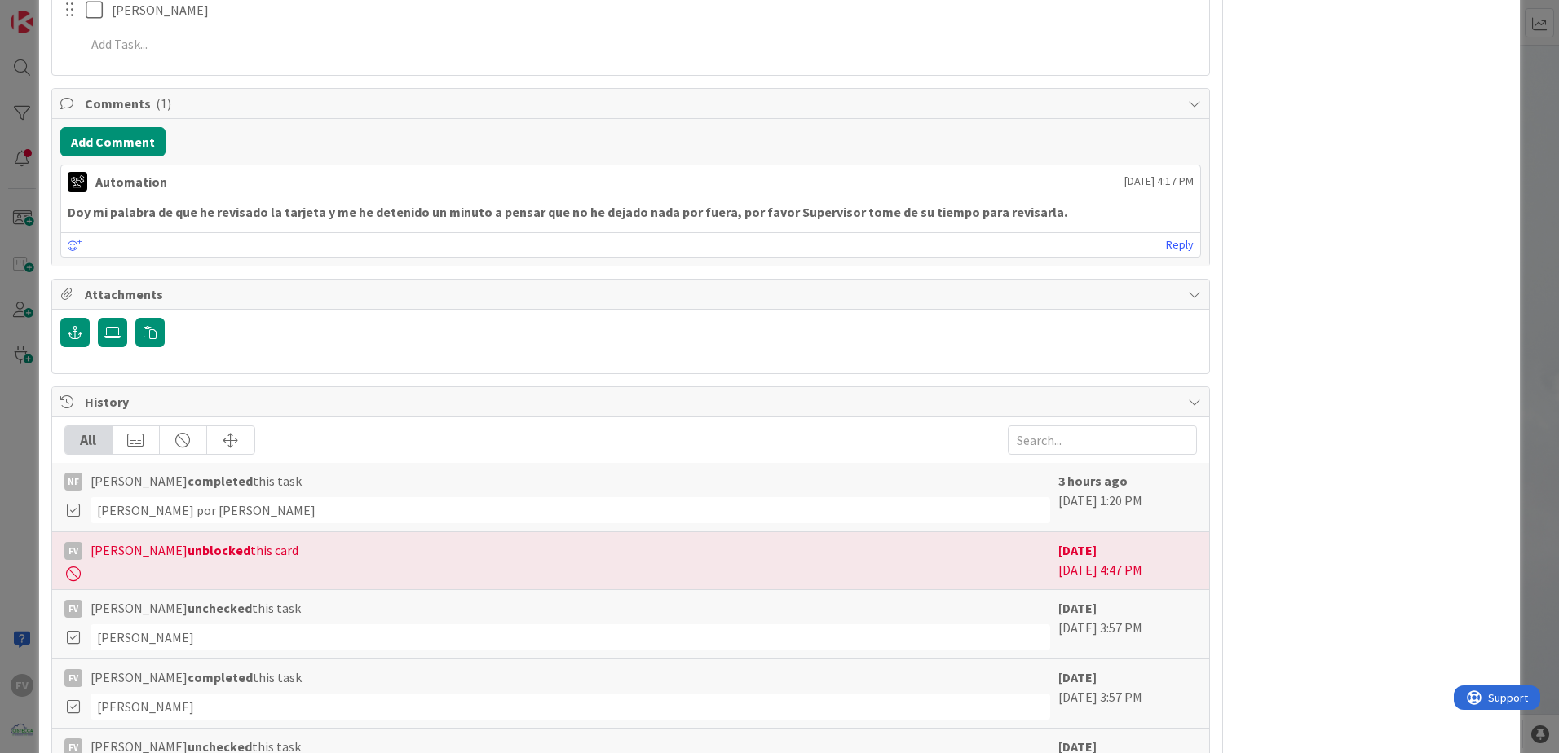
scroll to position [702, 0]
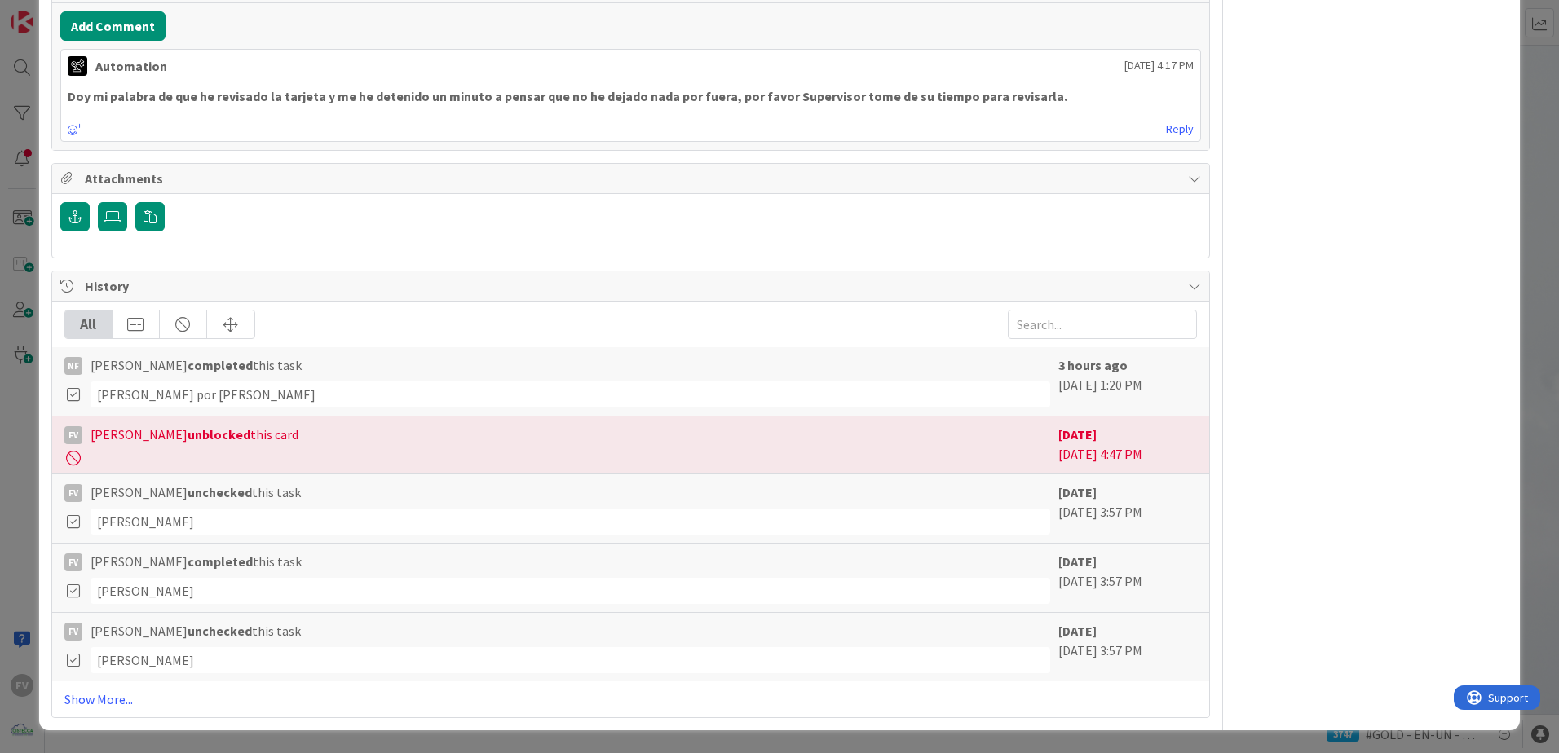
click at [4, 475] on div "ID 3686 OPERACIONES [PERSON_NAME] Title 69 / 128 Configurar telefonos nuevos pa…" at bounding box center [779, 376] width 1559 height 753
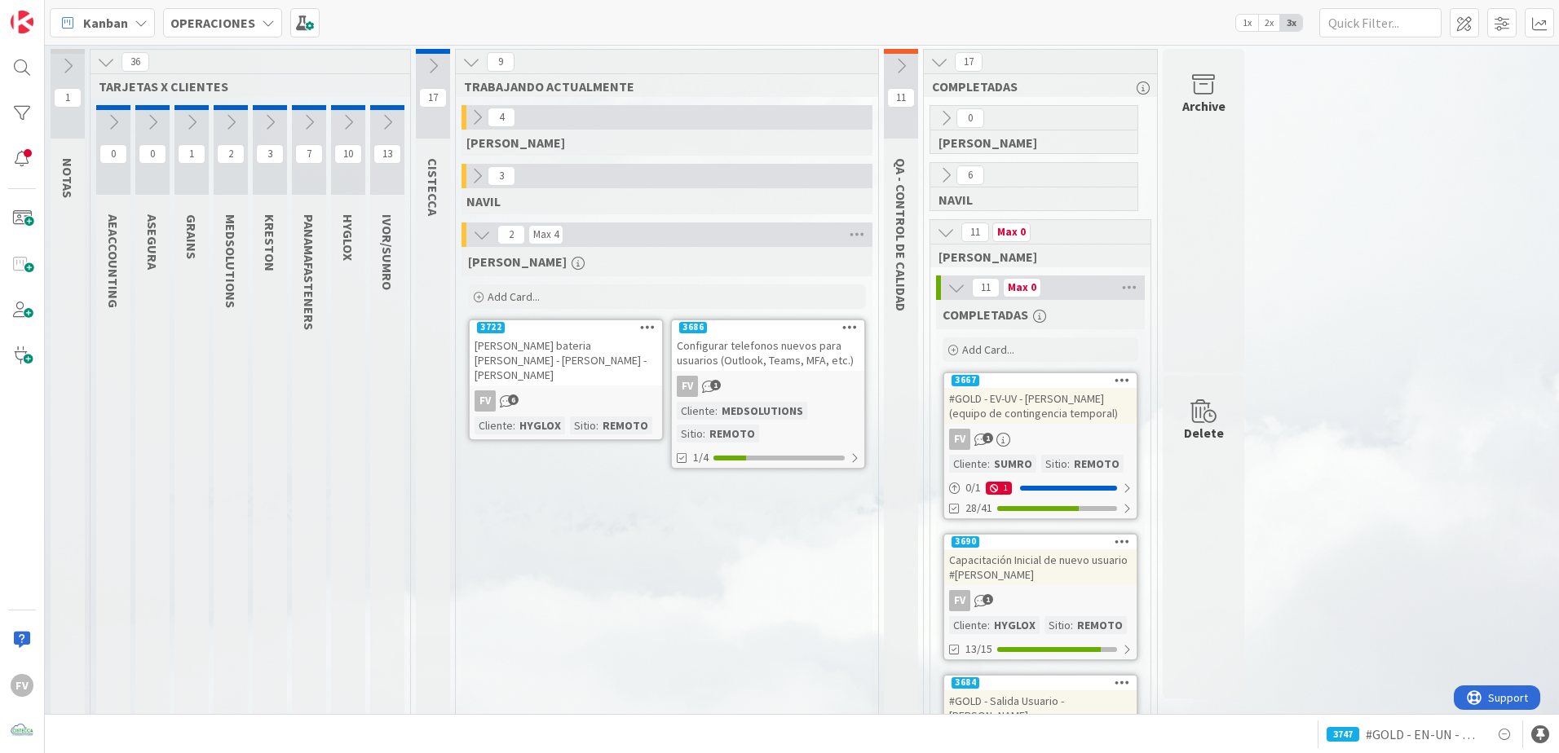
drag, startPoint x: 1415, startPoint y: 423, endPoint x: 998, endPoint y: 333, distance: 426.4
click at [952, 288] on icon at bounding box center [957, 288] width 18 height 18
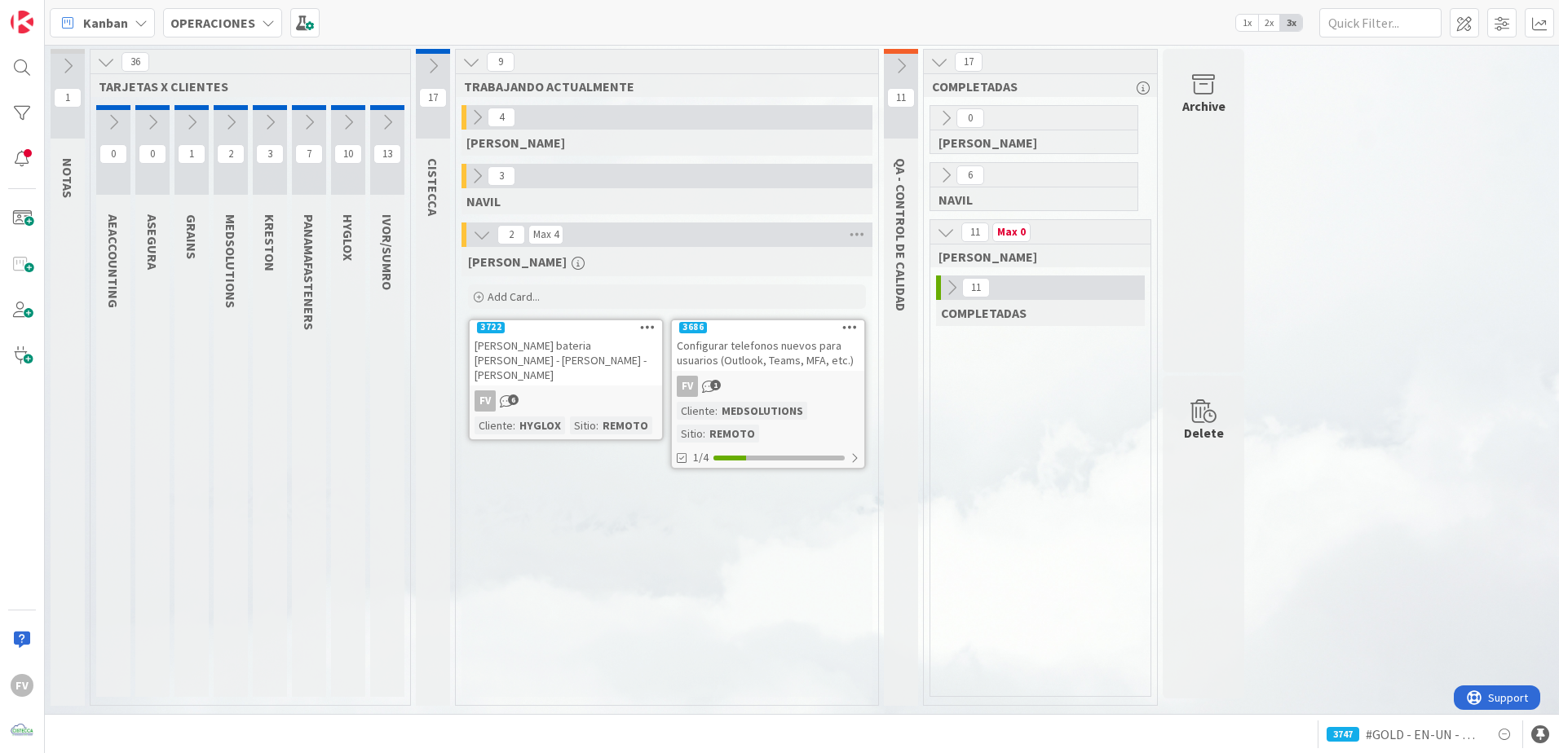
click at [951, 236] on icon at bounding box center [946, 232] width 18 height 18
click at [387, 118] on icon at bounding box center [387, 122] width 18 height 18
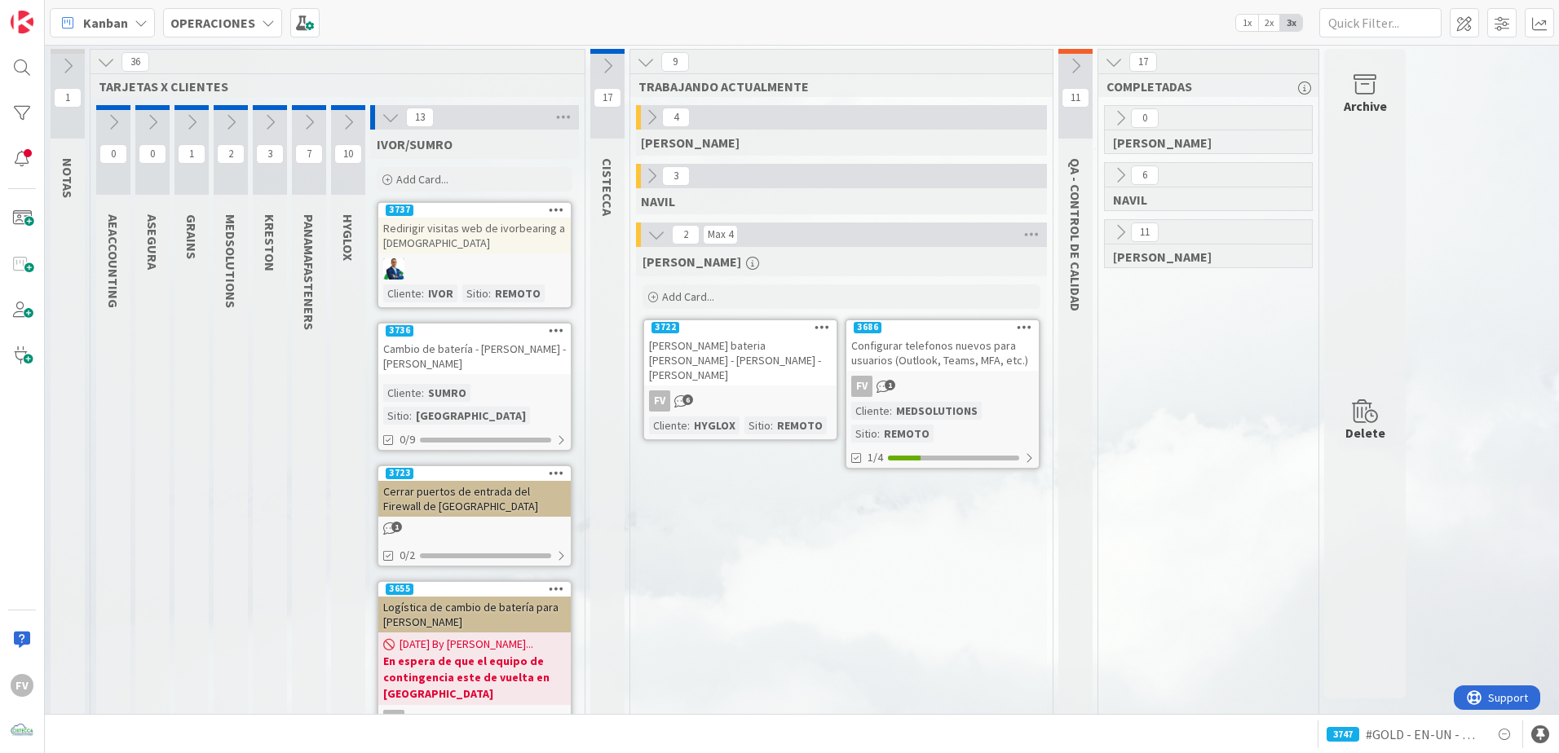
click at [340, 126] on icon at bounding box center [348, 122] width 18 height 18
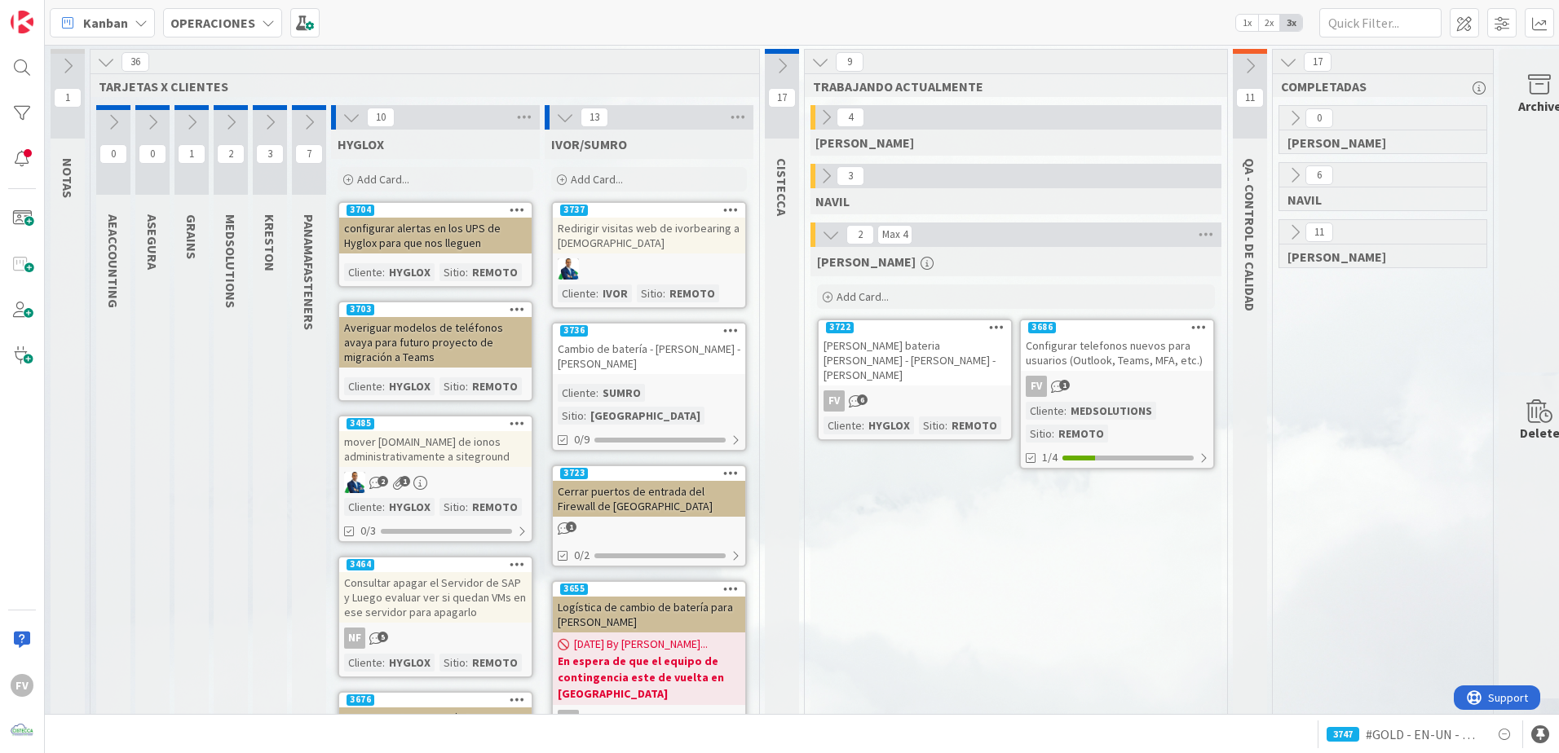
click at [347, 120] on icon at bounding box center [351, 117] width 18 height 18
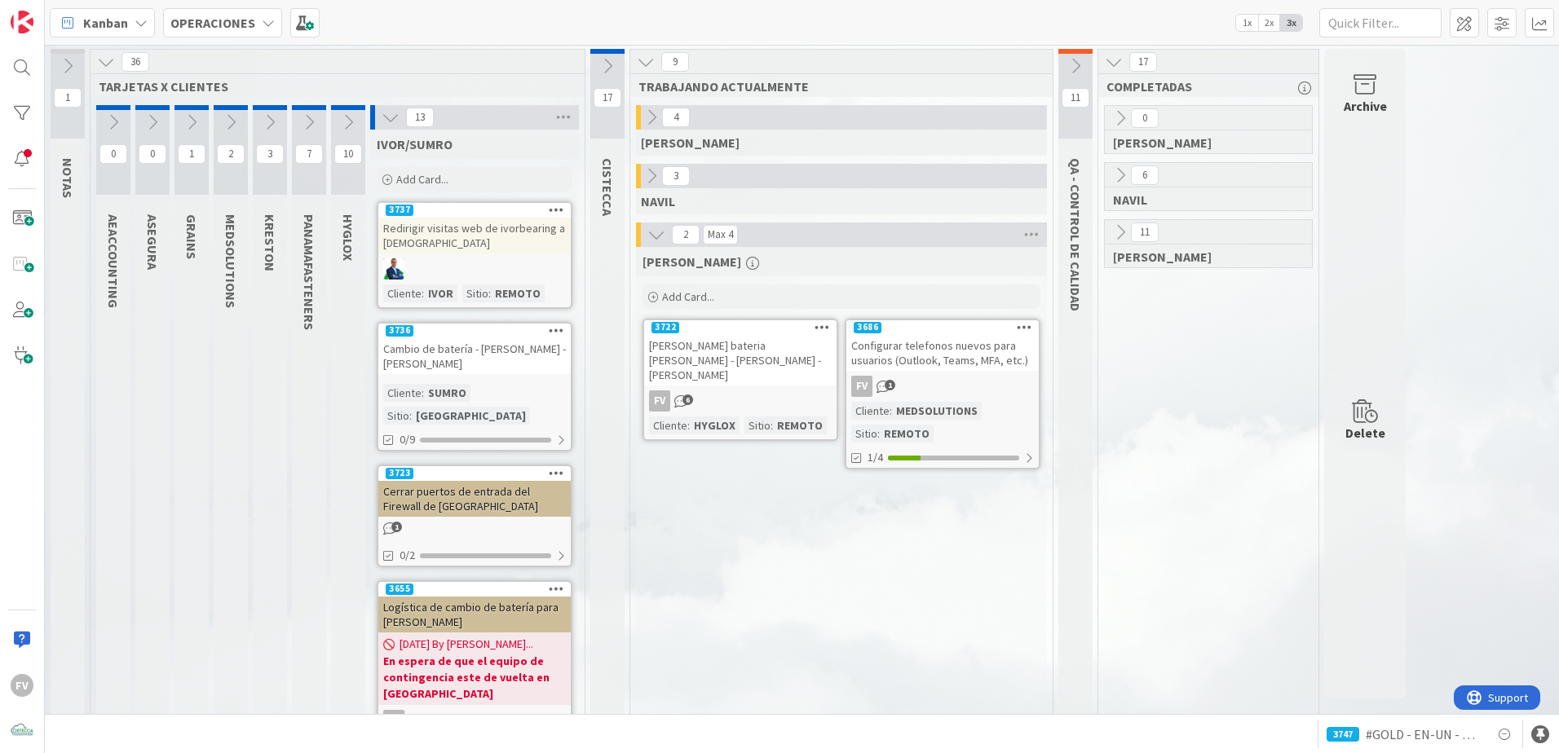
click at [389, 121] on icon at bounding box center [391, 117] width 18 height 18
